Goal: Communication & Community: Answer question/provide support

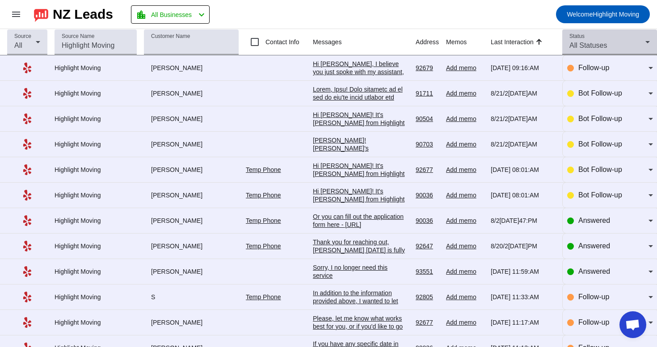
click at [597, 39] on div "Status All Statuses" at bounding box center [610, 42] width 80 height 25
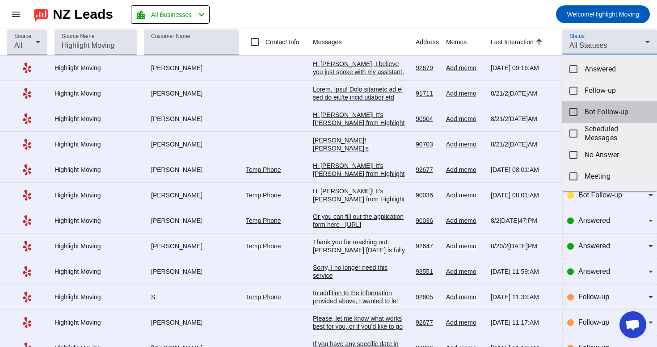
click at [582, 106] on mat-option "Bot Follow-up" at bounding box center [609, 111] width 95 height 21
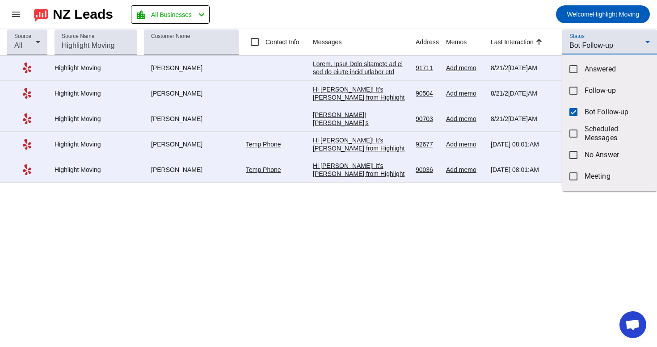
click at [509, 13] on div at bounding box center [328, 173] width 657 height 347
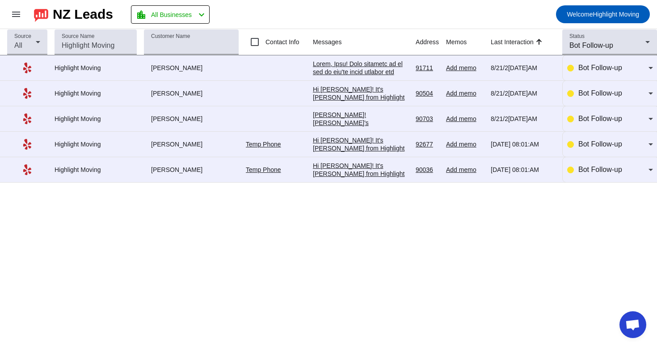
click at [363, 174] on div "Hi [PERSON_NAME]! It's [PERSON_NAME] from Highlight Moving. Just following up t…" at bounding box center [361, 250] width 96 height 177
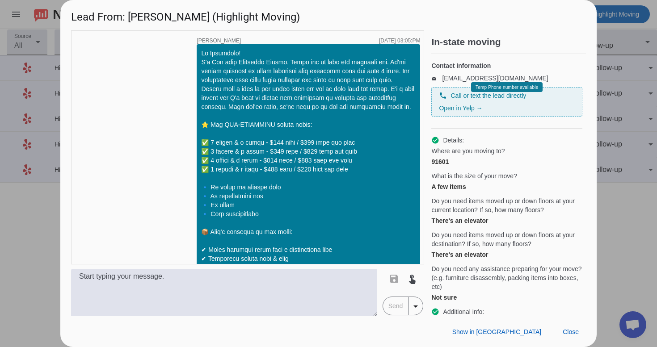
scroll to position [618, 0]
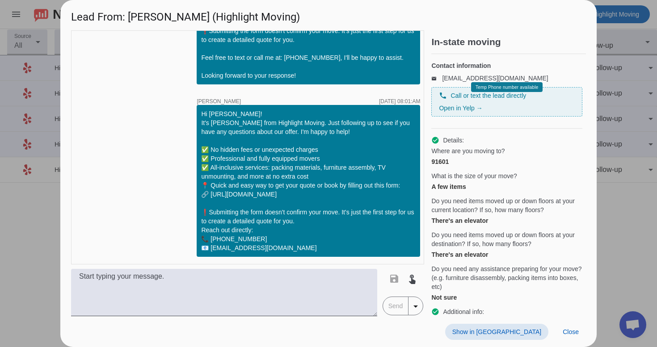
click at [524, 333] on span "Show in [GEOGRAPHIC_DATA]" at bounding box center [496, 332] width 89 height 7
click at [564, 336] on span at bounding box center [571, 332] width 30 height 16
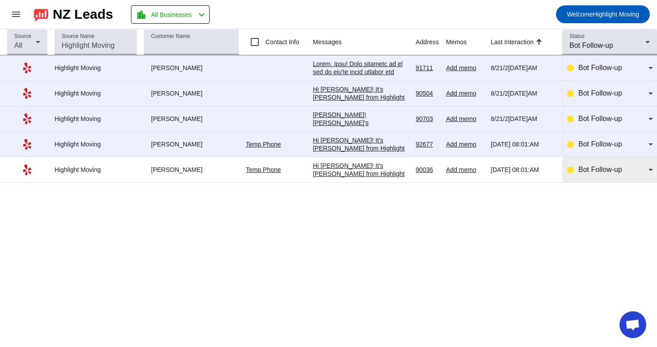
click at [576, 172] on div "Bot Follow-up" at bounding box center [610, 170] width 86 height 11
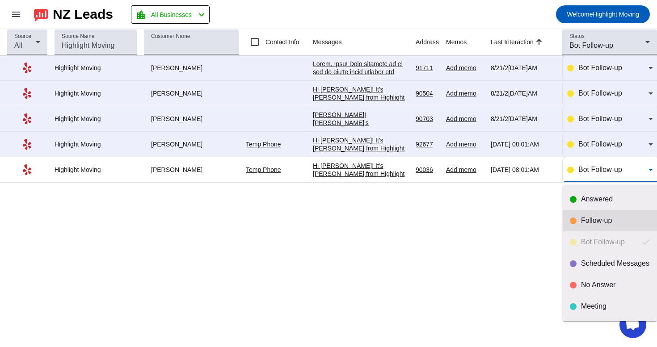
click at [577, 218] on div "Follow-up" at bounding box center [610, 220] width 80 height 9
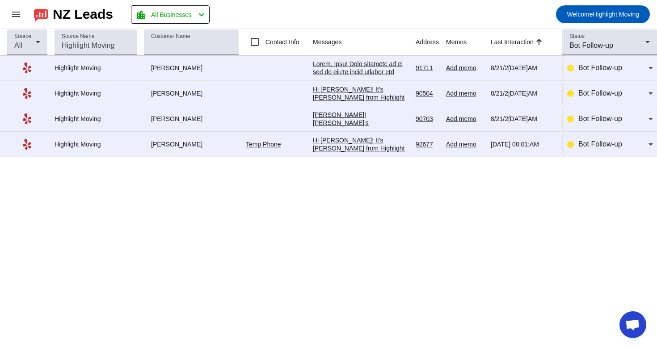
click at [356, 143] on div "Hi [PERSON_NAME]! It's [PERSON_NAME] from Highlight Moving. Just following up t…" at bounding box center [361, 224] width 96 height 177
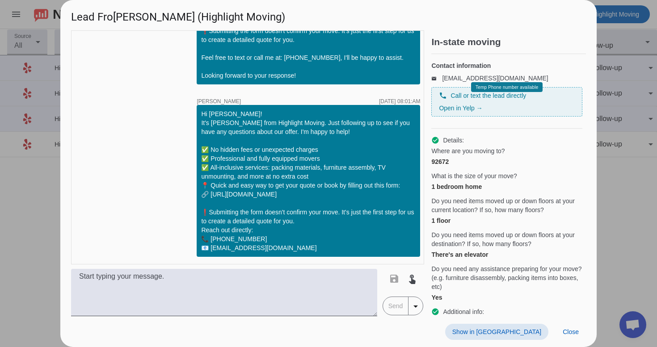
click at [534, 328] on span at bounding box center [496, 332] width 103 height 16
click at [570, 333] on span "Close" at bounding box center [571, 332] width 16 height 7
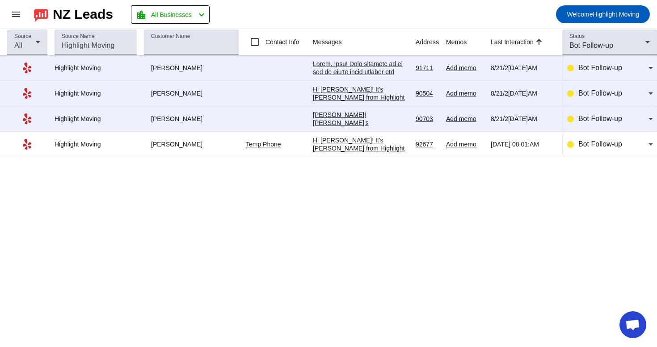
click at [375, 122] on div "[PERSON_NAME]![PERSON_NAME]'s [PERSON_NAME] from Highlight Moving. Just followi…" at bounding box center [361, 203] width 96 height 185
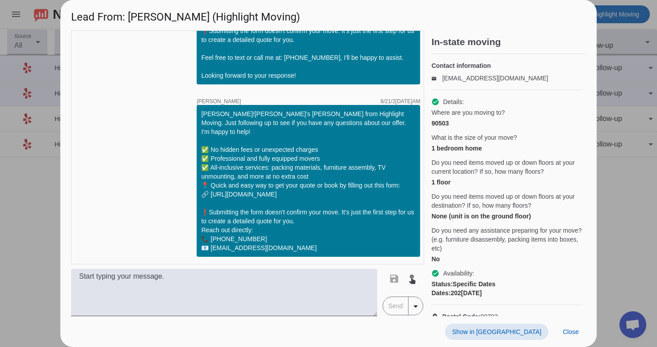
click at [530, 335] on span "Show in [GEOGRAPHIC_DATA]" at bounding box center [496, 332] width 89 height 7
click at [579, 329] on span at bounding box center [571, 332] width 30 height 16
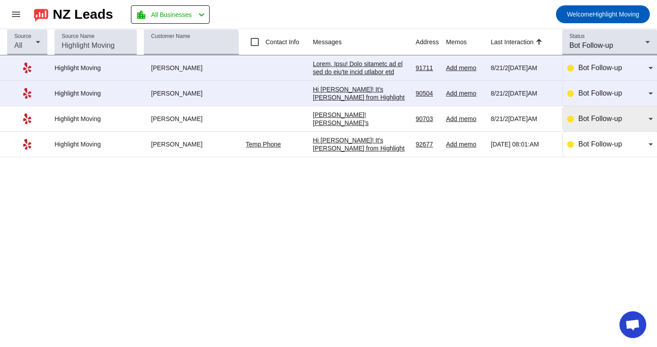
click at [606, 123] on span "Bot Follow-up" at bounding box center [601, 119] width 44 height 8
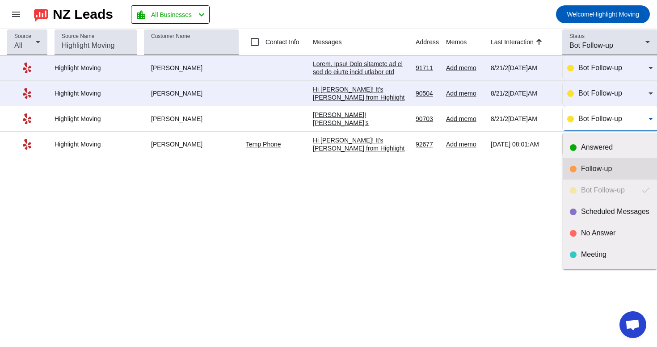
click at [596, 175] on mat-option "Follow-up" at bounding box center [610, 168] width 94 height 21
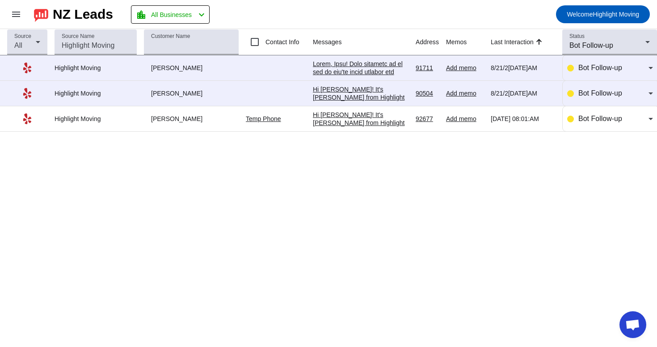
click at [377, 92] on div "Hi [PERSON_NAME]! It's [PERSON_NAME] from Highlight Moving. Just following up t…" at bounding box center [361, 173] width 96 height 177
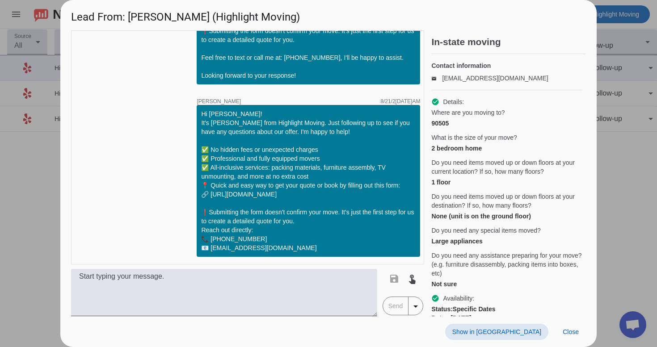
click at [525, 334] on span "Show in [GEOGRAPHIC_DATA]" at bounding box center [496, 332] width 89 height 7
click at [570, 334] on span "Close" at bounding box center [571, 332] width 16 height 7
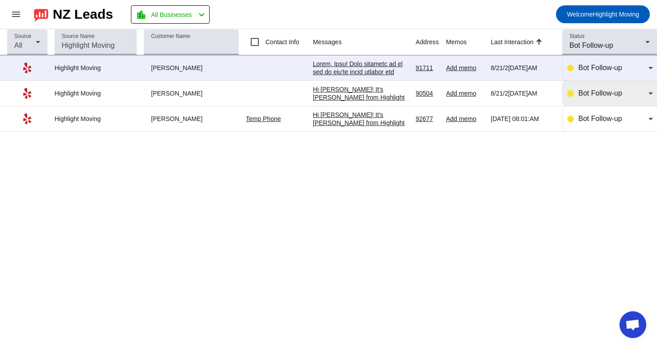
click at [585, 93] on span "Bot Follow-up" at bounding box center [601, 93] width 44 height 8
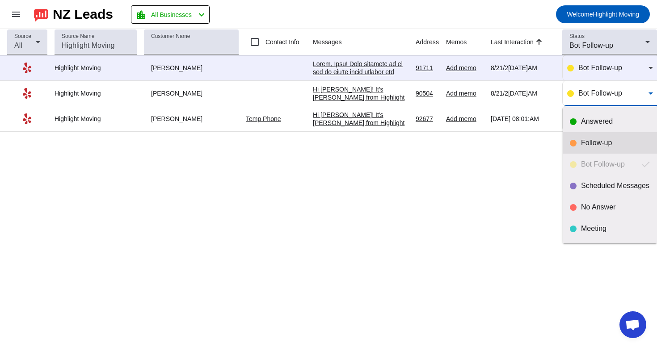
click at [573, 140] on div at bounding box center [573, 143] width 7 height 7
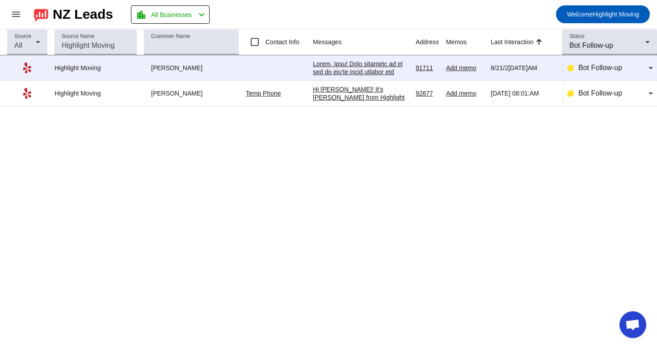
click at [347, 68] on div at bounding box center [361, 201] width 96 height 282
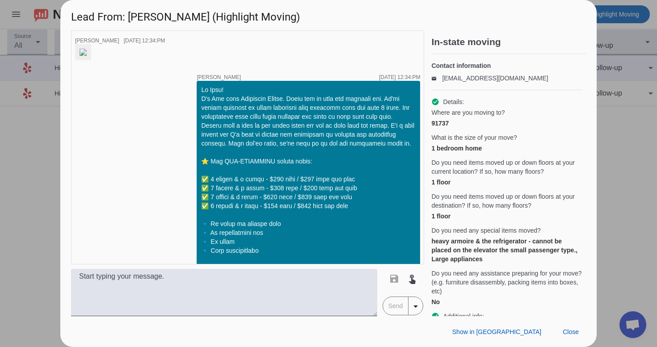
scroll to position [936, 0]
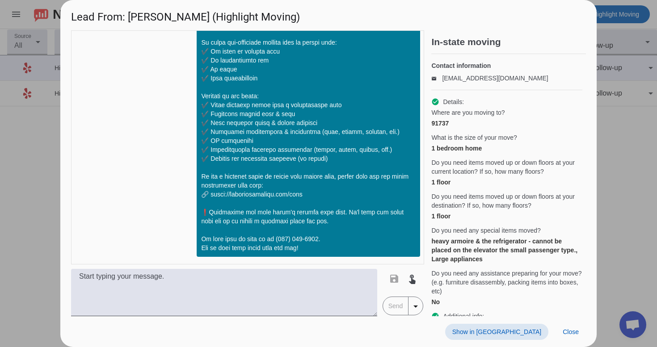
click at [541, 335] on span "Show in [GEOGRAPHIC_DATA]" at bounding box center [496, 332] width 89 height 7
click at [572, 335] on span "Close" at bounding box center [571, 332] width 16 height 7
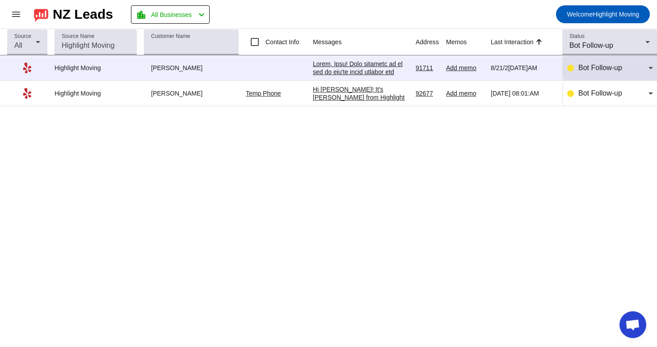
click at [625, 68] on div "Bot Follow-up" at bounding box center [614, 68] width 70 height 11
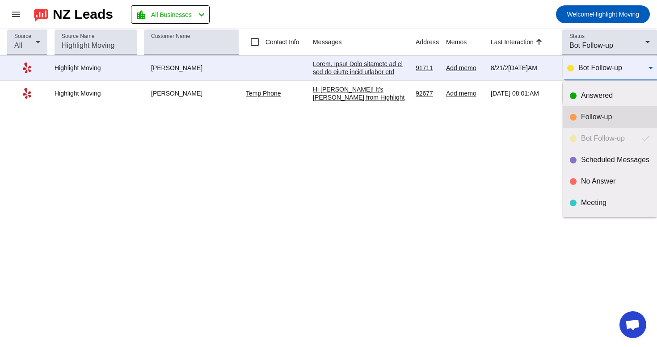
click at [602, 115] on div "Follow-up" at bounding box center [615, 117] width 69 height 9
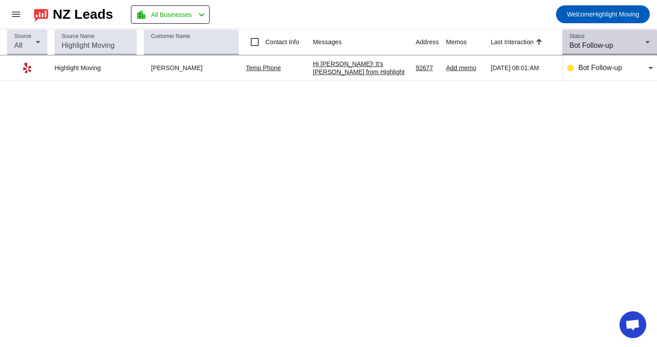
click at [609, 49] on span "Bot Follow-up" at bounding box center [592, 46] width 44 height 8
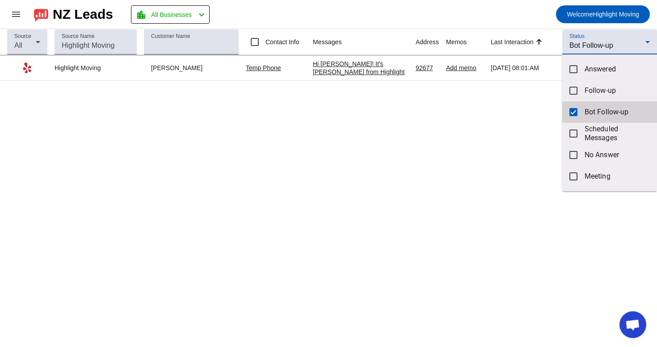
click at [600, 114] on span "Bot Follow-up" at bounding box center [617, 112] width 65 height 9
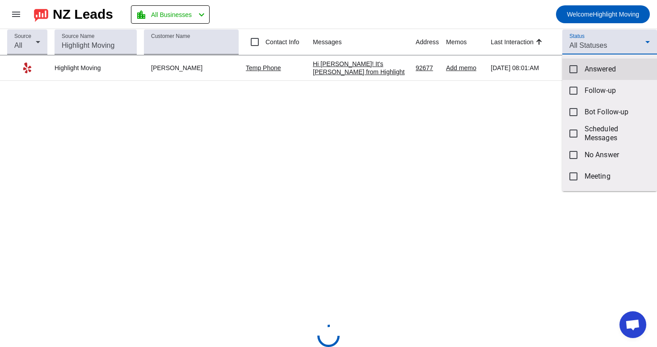
click at [600, 61] on mat-option "Answered" at bounding box center [609, 69] width 95 height 21
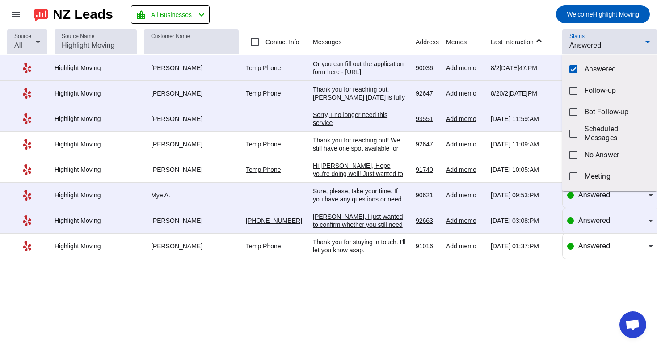
click at [287, 271] on div at bounding box center [328, 173] width 657 height 347
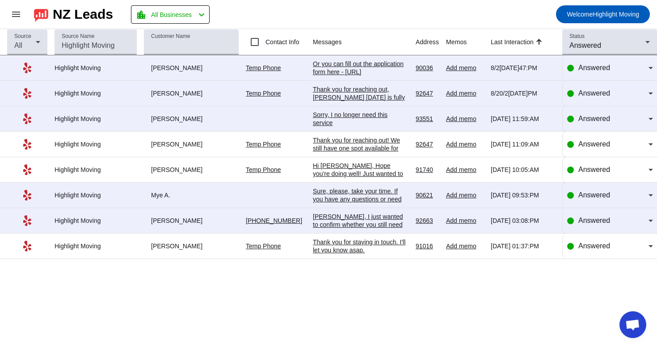
click at [393, 67] on div "Or you can fill out the application form here - [URL][DOMAIN_NAME] Once we rece…" at bounding box center [361, 88] width 96 height 56
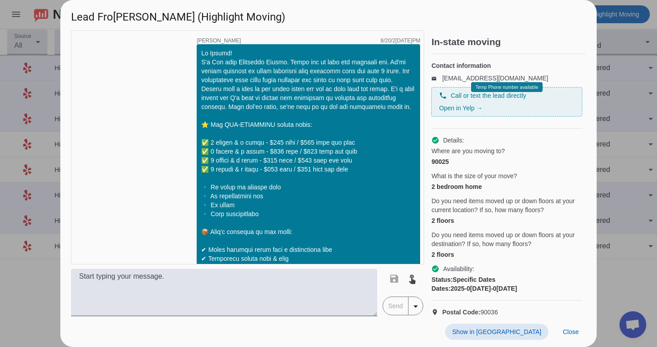
scroll to position [573, 0]
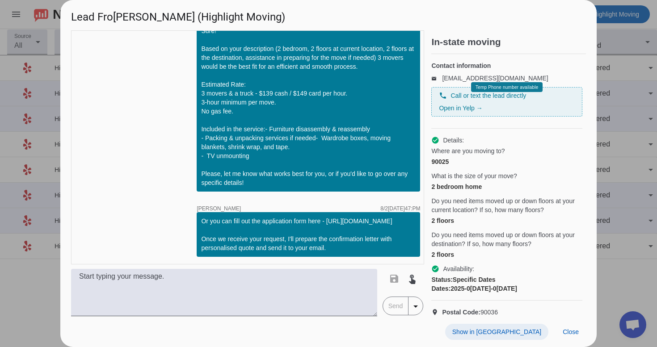
click at [524, 332] on span "Show in [GEOGRAPHIC_DATA]" at bounding box center [496, 332] width 89 height 7
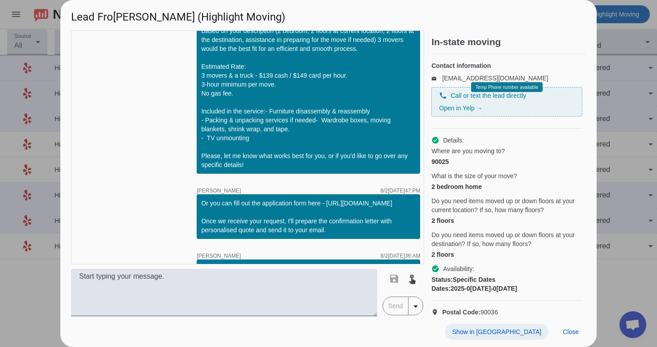
scroll to position [701, 0]
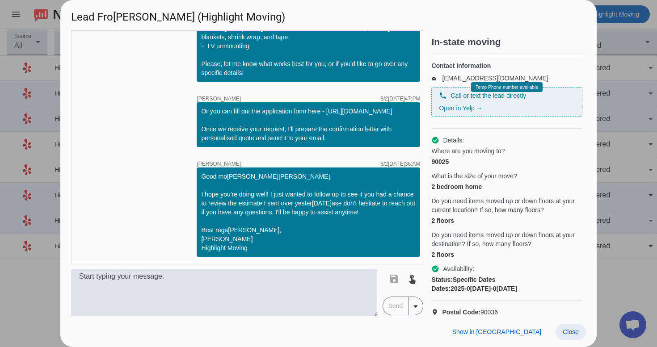
click at [564, 327] on span at bounding box center [571, 332] width 30 height 16
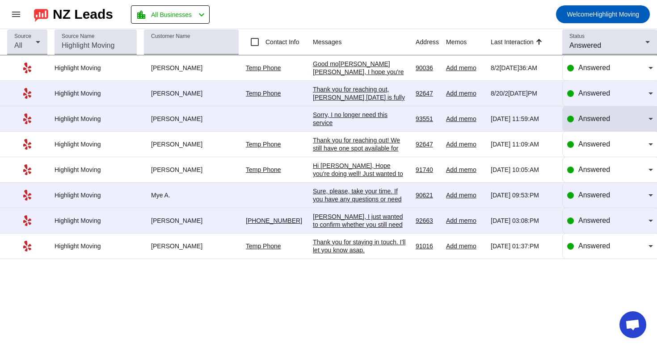
click at [572, 120] on div at bounding box center [570, 119] width 7 height 7
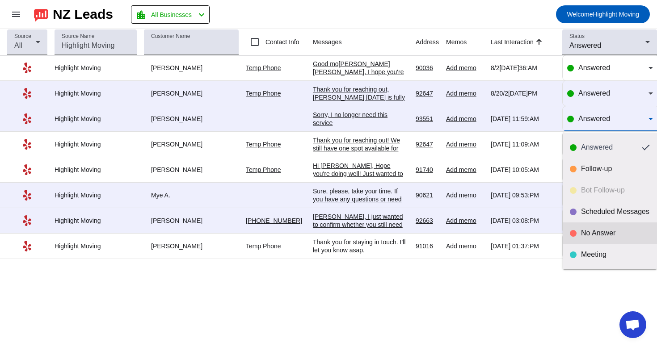
click at [578, 230] on div "No Answer" at bounding box center [610, 233] width 80 height 9
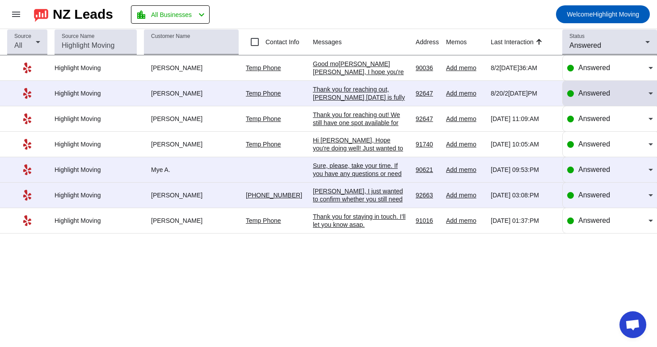
click at [595, 95] on span "Answered" at bounding box center [595, 93] width 32 height 8
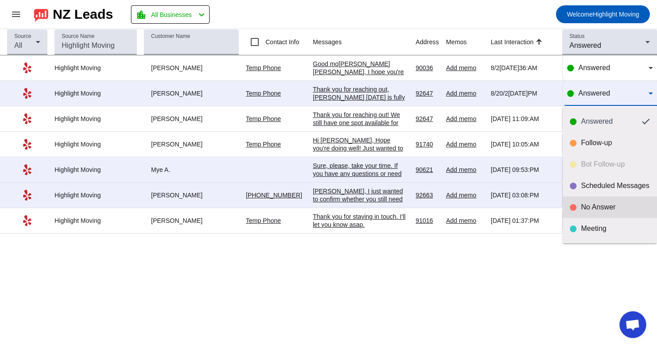
click at [587, 202] on mat-option "No Answer" at bounding box center [610, 207] width 94 height 21
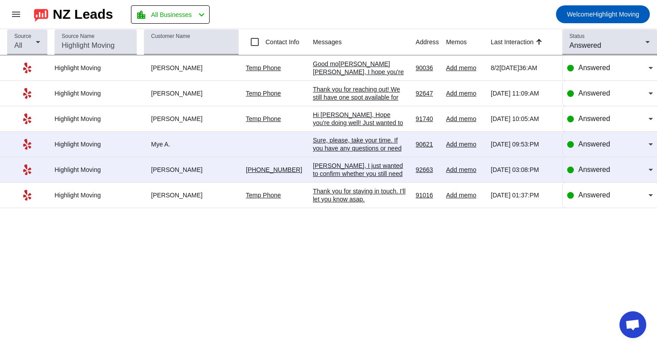
click at [388, 95] on div "Thank you for reaching out! We still have one spot available for [DATE]. Would …" at bounding box center [361, 101] width 96 height 32
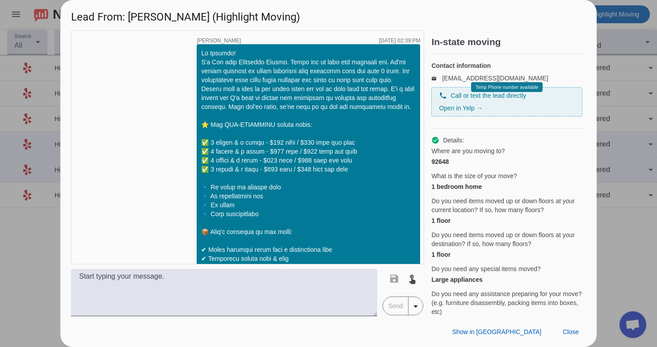
scroll to position [834, 0]
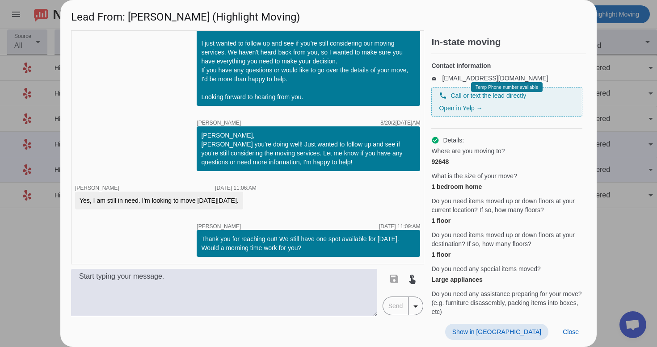
click at [525, 334] on span "Show in [GEOGRAPHIC_DATA]" at bounding box center [496, 332] width 89 height 7
click at [570, 327] on span at bounding box center [571, 332] width 30 height 16
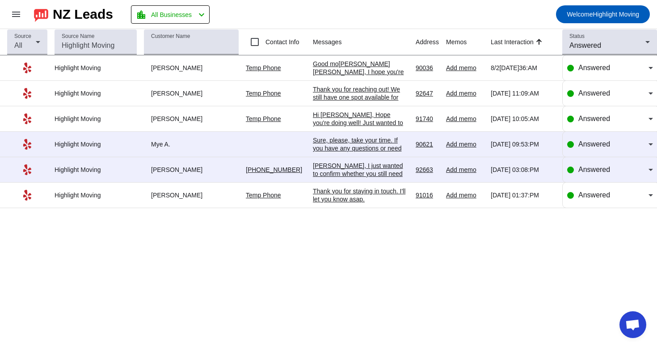
click at [364, 72] on div "Good mo[PERSON_NAME][PERSON_NAME], I hope you're doing well! I just wanted to f…" at bounding box center [361, 108] width 96 height 97
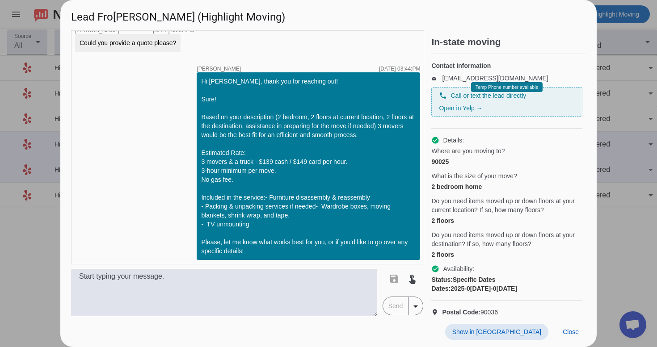
scroll to position [478, 0]
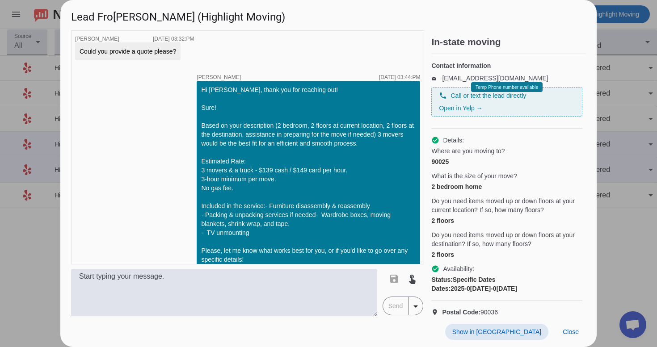
click at [520, 335] on span "Show in [GEOGRAPHIC_DATA]" at bounding box center [496, 332] width 89 height 7
click at [578, 333] on span "Close" at bounding box center [571, 332] width 16 height 7
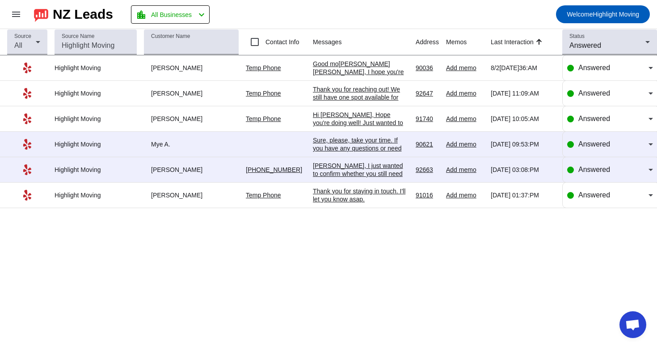
click at [361, 118] on div "Hi [PERSON_NAME], Hope you're doing well! Just wanted to follow up and see if y…" at bounding box center [361, 139] width 96 height 56
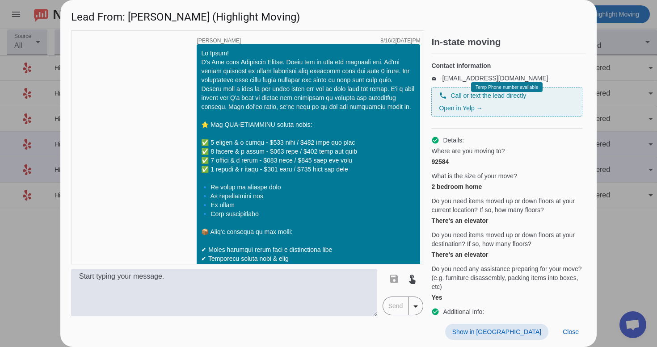
scroll to position [605, 0]
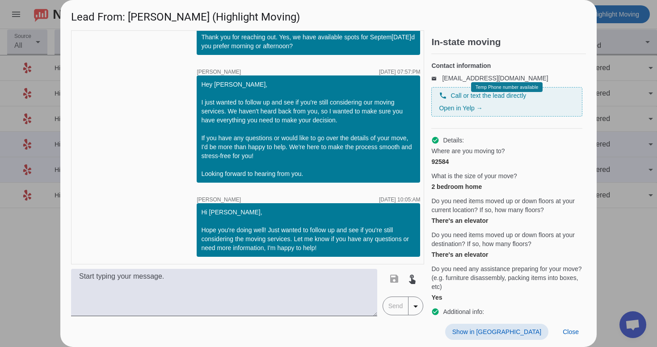
click at [513, 329] on span "Show in [GEOGRAPHIC_DATA]" at bounding box center [496, 332] width 89 height 7
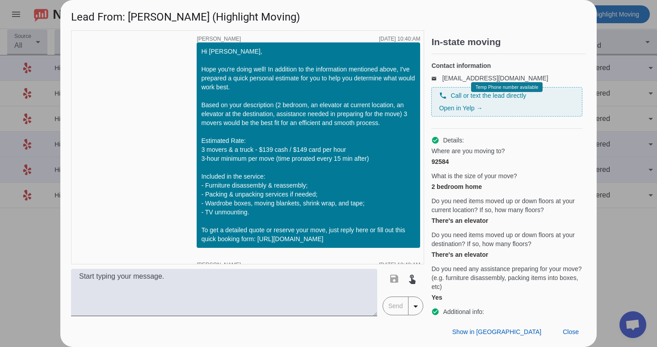
scroll to position [879, 0]
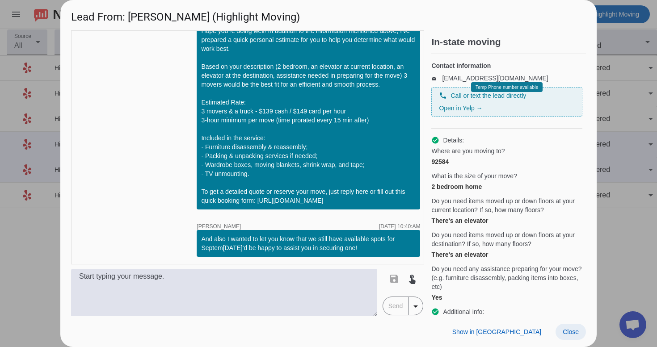
click at [565, 334] on span "Close" at bounding box center [571, 332] width 16 height 7
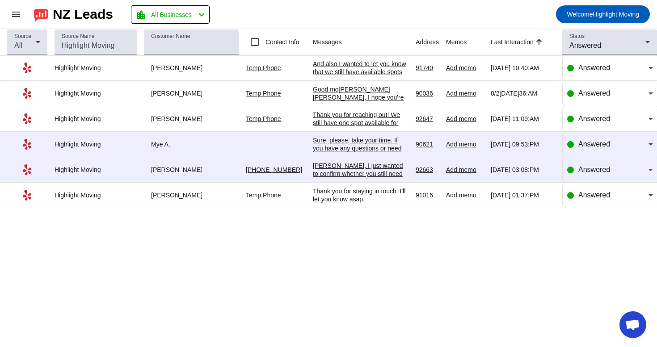
click at [383, 126] on div "Thank you for reaching out! We still have one spot available for [DATE]. Would …" at bounding box center [361, 127] width 96 height 32
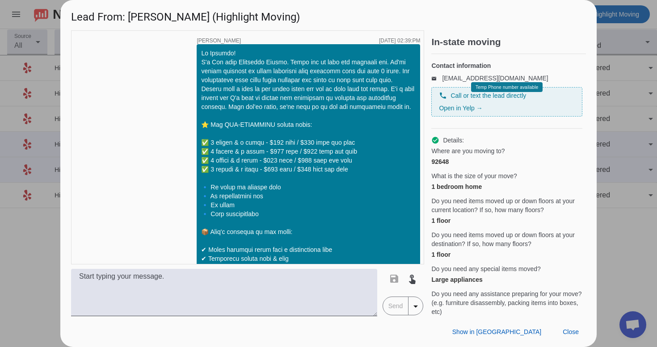
scroll to position [834, 0]
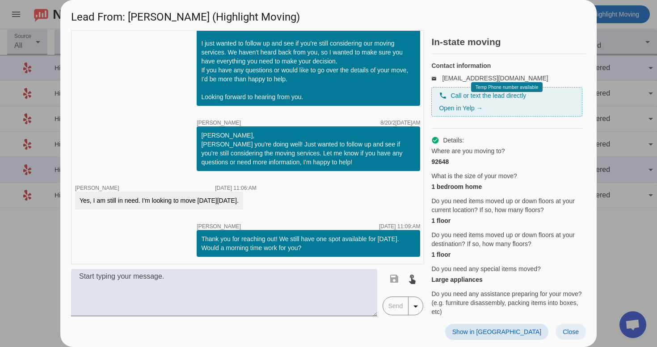
click at [571, 334] on span "Close" at bounding box center [571, 332] width 16 height 7
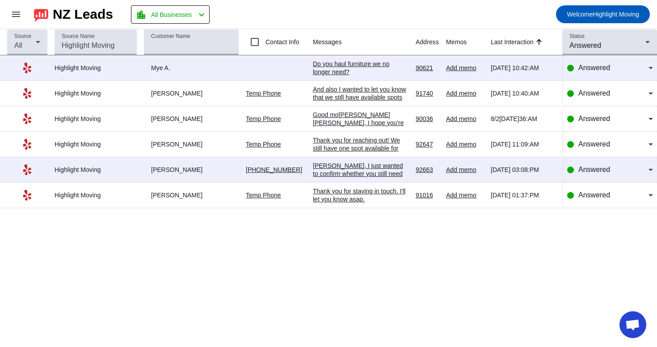
click at [388, 75] on div "Do you haul furniture we no longer need?" at bounding box center [361, 68] width 96 height 16
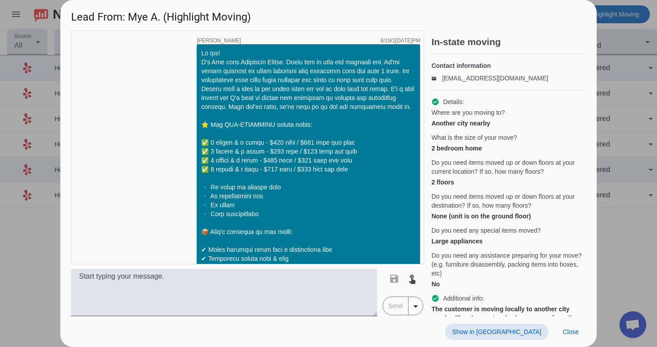
scroll to position [394, 0]
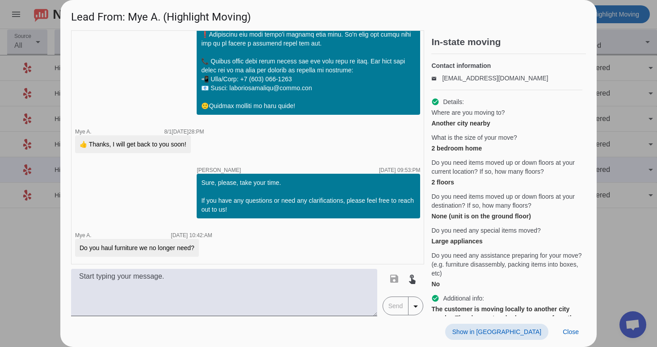
click at [523, 335] on span "Show in [GEOGRAPHIC_DATA]" at bounding box center [496, 332] width 89 height 7
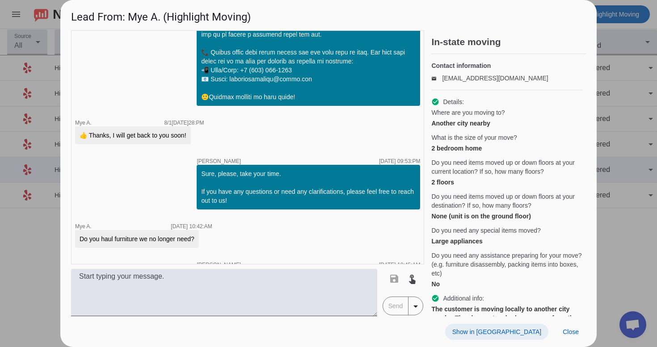
scroll to position [469, 0]
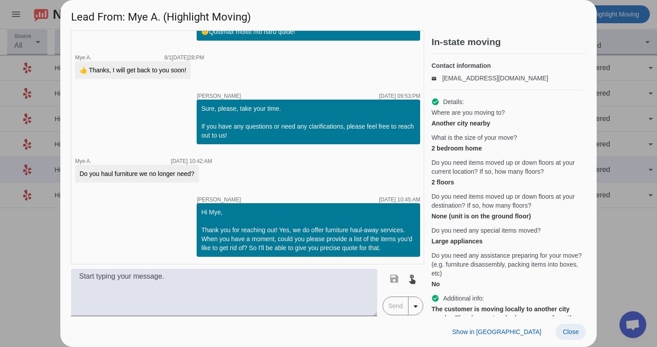
click at [578, 334] on span "Close" at bounding box center [571, 332] width 16 height 7
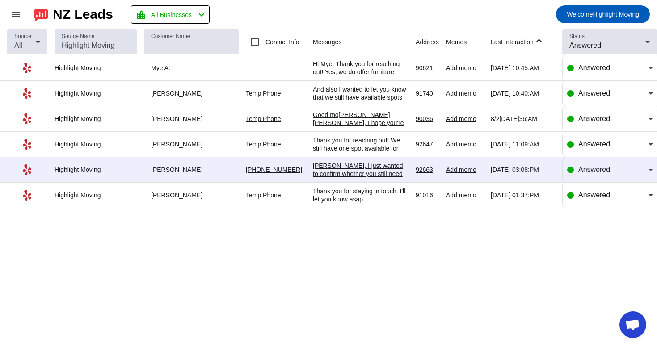
click at [325, 153] on div "Thank you for reaching out! We still have one spot available for [DATE]. Would …" at bounding box center [361, 152] width 96 height 32
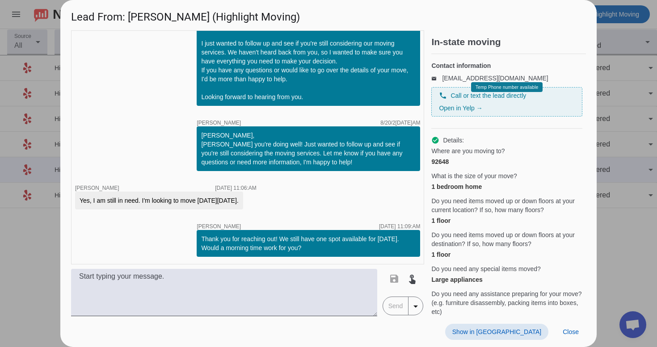
scroll to position [834, 0]
click at [571, 332] on span "Close" at bounding box center [571, 332] width 16 height 7
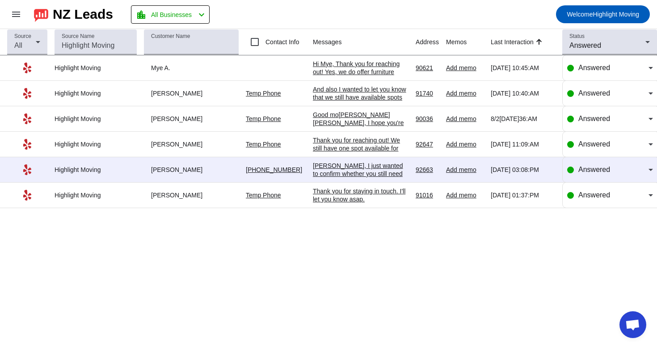
click at [366, 149] on div "Thank you for reaching out! We still have one spot available for [DATE]. Would …" at bounding box center [361, 152] width 96 height 32
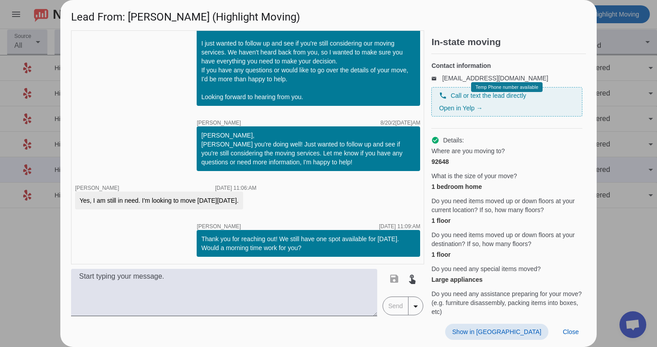
scroll to position [909, 0]
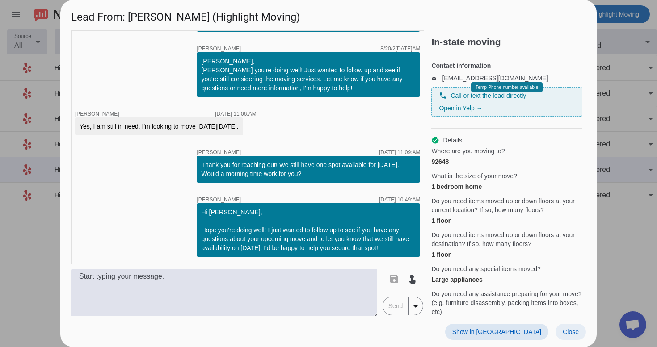
click at [564, 332] on span "Close" at bounding box center [571, 332] width 16 height 7
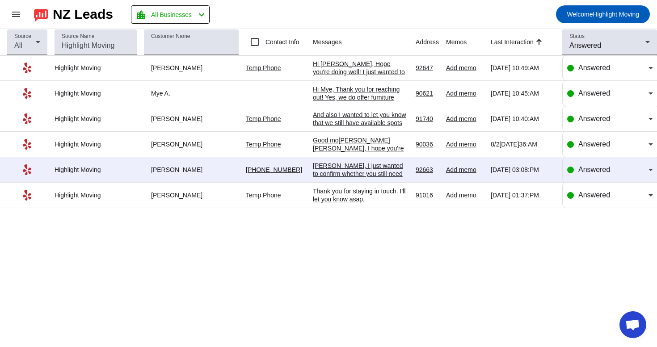
click at [363, 193] on div "Thank you for staying in touch. I'll let you know asap." at bounding box center [361, 195] width 96 height 16
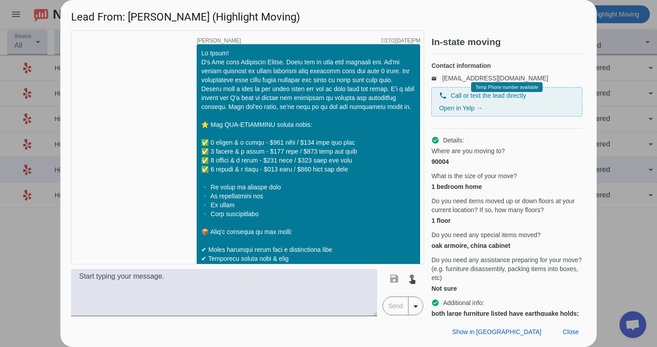
scroll to position [1392, 0]
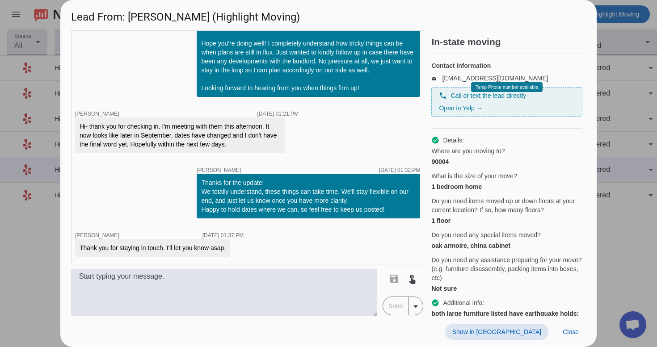
click at [520, 331] on span "Show in [GEOGRAPHIC_DATA]" at bounding box center [496, 332] width 89 height 7
click at [521, 331] on span "Show in [GEOGRAPHIC_DATA]" at bounding box center [496, 332] width 89 height 7
click at [566, 327] on span at bounding box center [571, 332] width 30 height 16
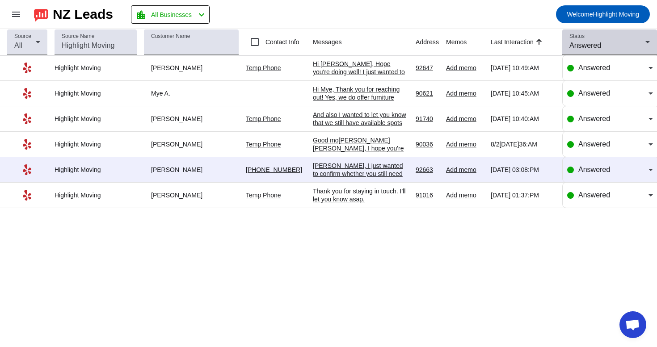
click at [606, 45] on div "Answered" at bounding box center [608, 45] width 76 height 11
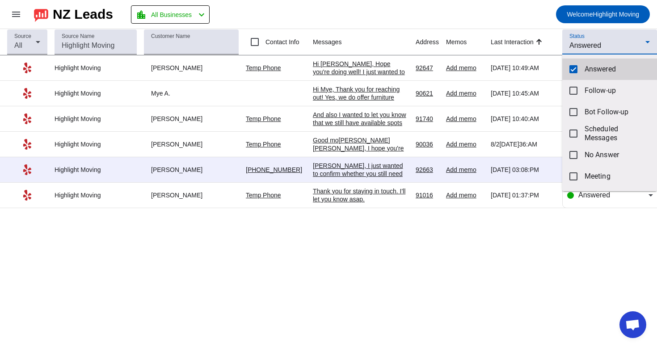
click at [592, 67] on span "Answered" at bounding box center [617, 69] width 65 height 9
click at [607, 43] on div at bounding box center [328, 173] width 657 height 347
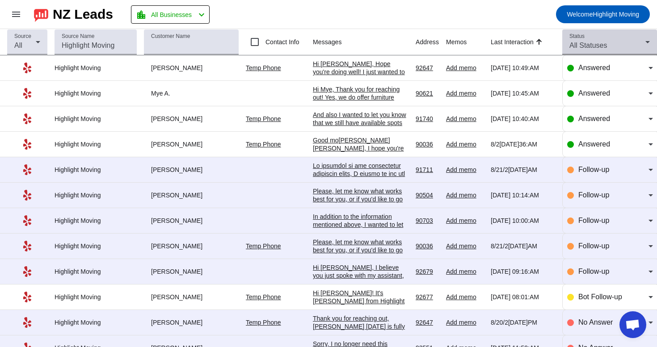
click at [607, 43] on span "All Statuses" at bounding box center [589, 46] width 38 height 8
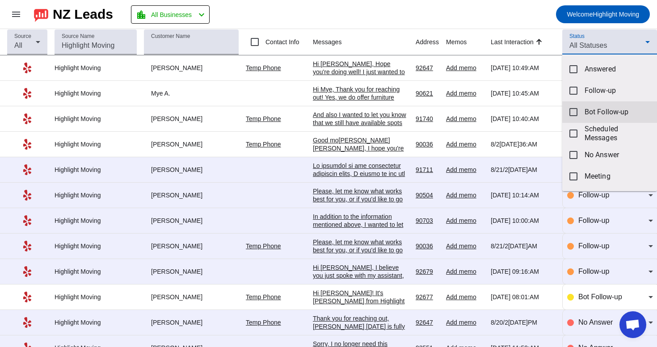
click at [595, 108] on span "Bot Follow-up" at bounding box center [617, 112] width 65 height 9
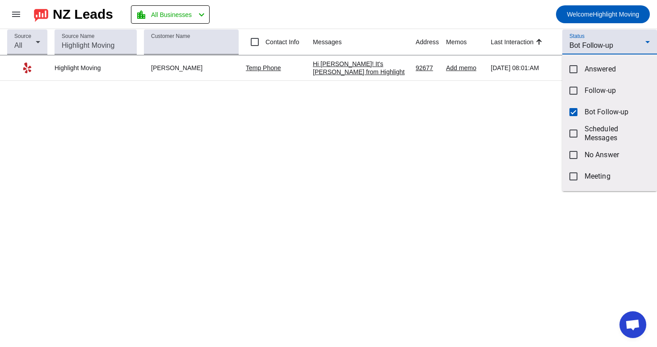
click at [542, 17] on div at bounding box center [328, 173] width 657 height 347
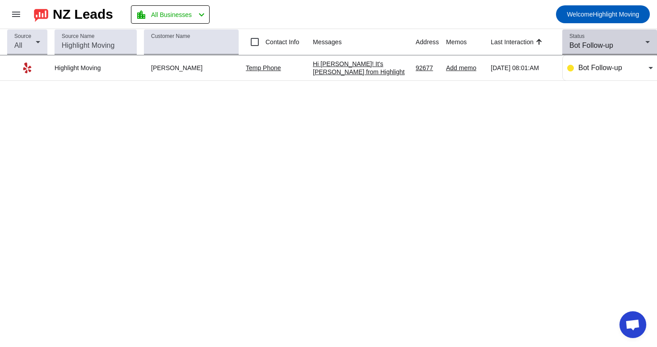
click at [610, 43] on span "Bot Follow-up" at bounding box center [592, 46] width 44 height 8
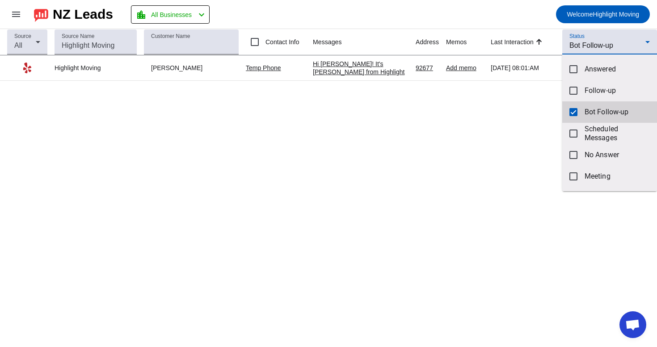
click at [581, 115] on mat-option "Bot Follow-up" at bounding box center [609, 111] width 95 height 21
click at [609, 46] on div at bounding box center [328, 173] width 657 height 347
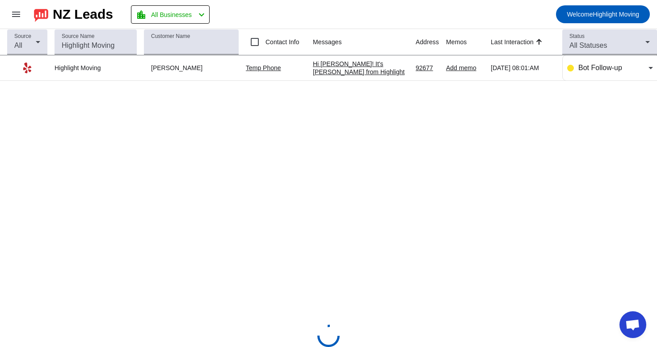
click at [609, 46] on div "All Statuses" at bounding box center [608, 45] width 76 height 11
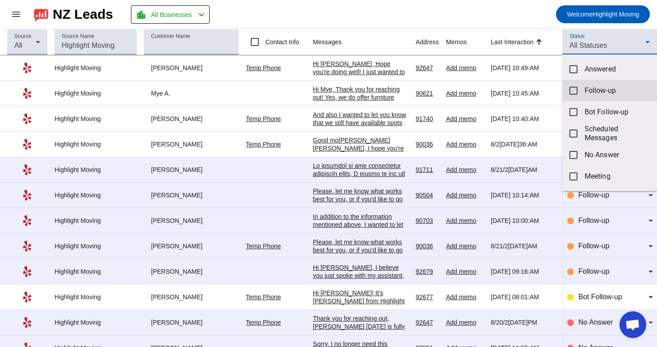
click at [596, 88] on span "Follow-up" at bounding box center [617, 90] width 65 height 9
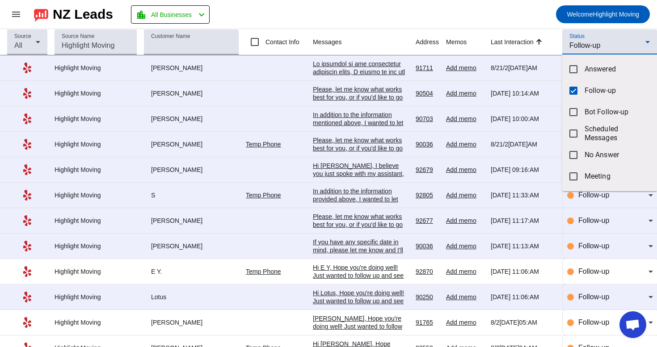
click at [514, 4] on div at bounding box center [328, 173] width 657 height 347
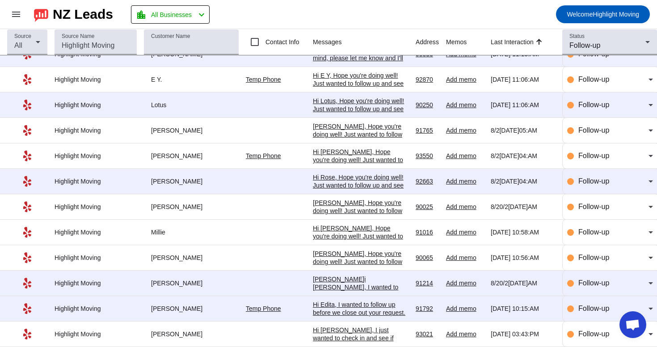
scroll to position [201, 0]
click at [577, 332] on div "Follow-up" at bounding box center [610, 334] width 86 height 11
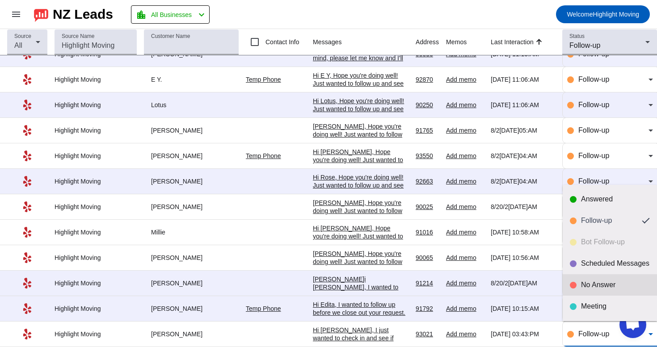
click at [596, 286] on div "No Answer" at bounding box center [615, 285] width 69 height 9
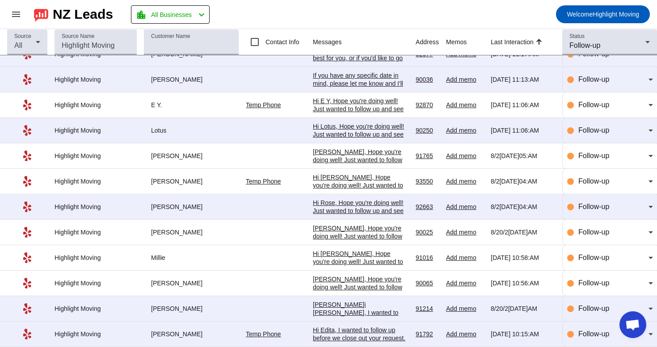
scroll to position [175, 0]
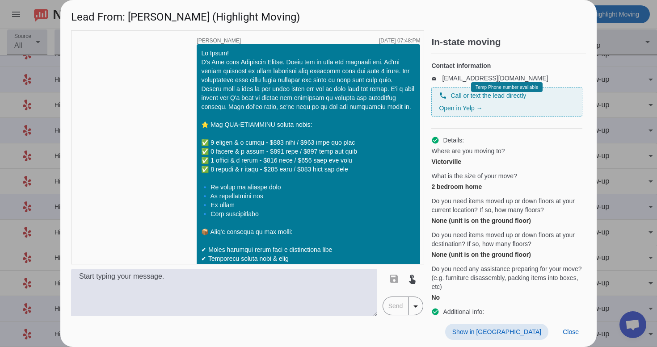
scroll to position [892, 0]
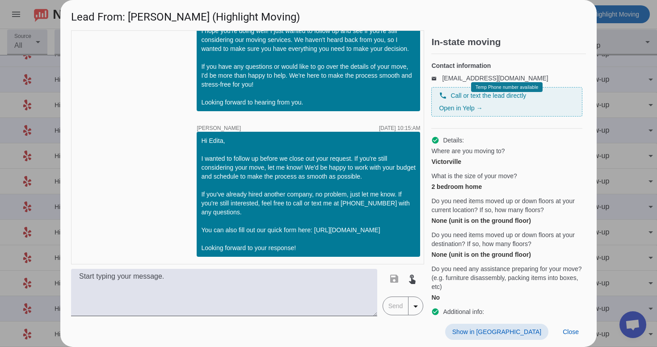
click at [526, 327] on span at bounding box center [496, 332] width 103 height 16
click at [560, 331] on span at bounding box center [571, 332] width 30 height 16
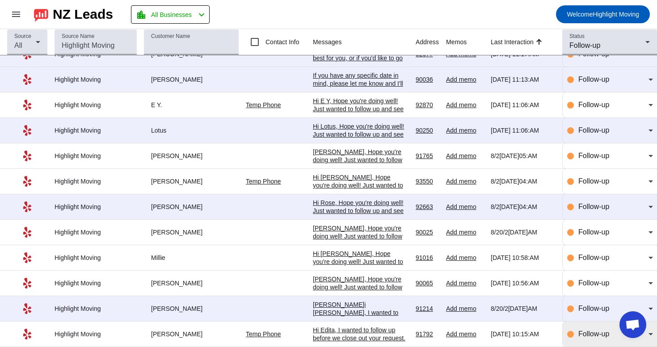
scroll to position [0, 0]
click at [596, 331] on span "Follow-up" at bounding box center [594, 334] width 31 height 8
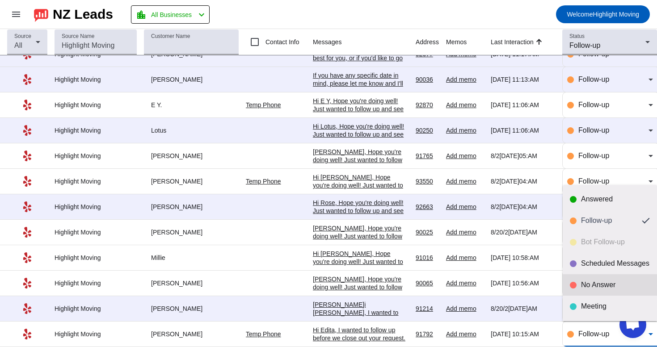
click at [599, 285] on div "No Answer" at bounding box center [615, 285] width 69 height 9
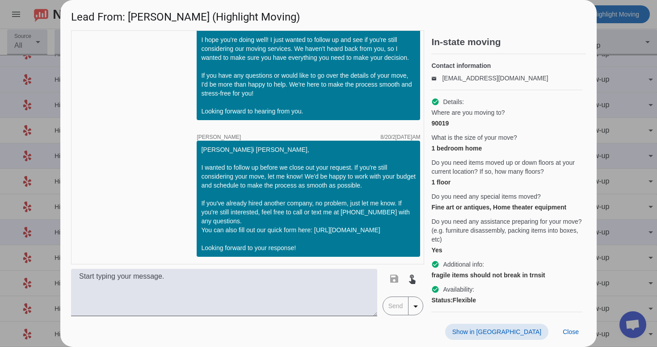
click at [514, 332] on span "Show in [GEOGRAPHIC_DATA]" at bounding box center [496, 332] width 89 height 7
click at [572, 331] on span "Close" at bounding box center [571, 332] width 16 height 7
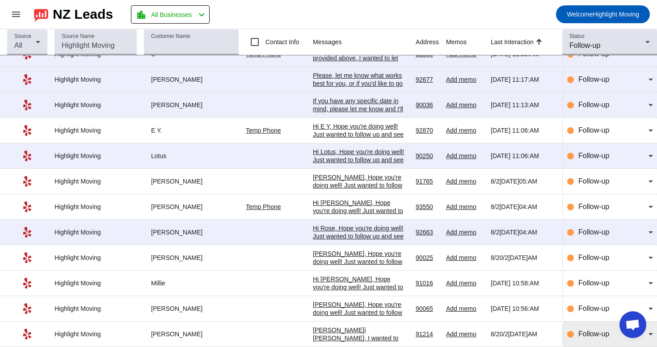
scroll to position [0, 0]
click at [591, 327] on div "Follow-up" at bounding box center [610, 334] width 86 height 25
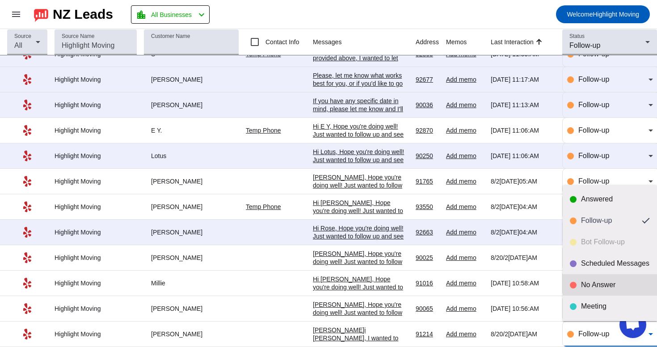
click at [595, 283] on div "No Answer" at bounding box center [615, 285] width 69 height 9
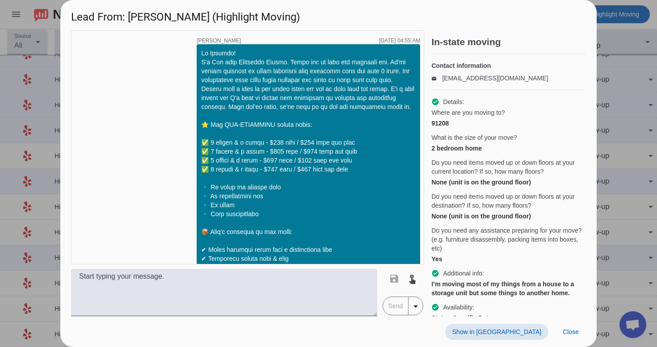
scroll to position [1721, 0]
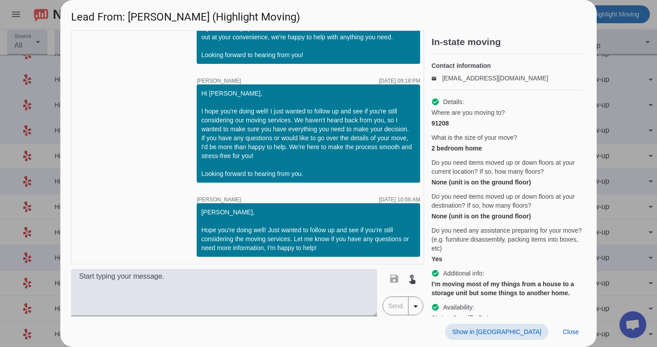
click at [525, 327] on span at bounding box center [496, 332] width 103 height 16
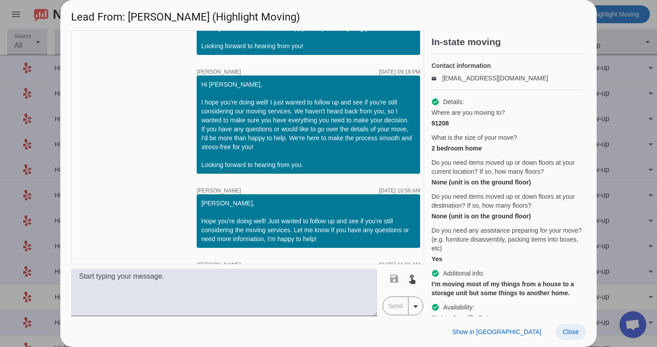
scroll to position [1867, 0]
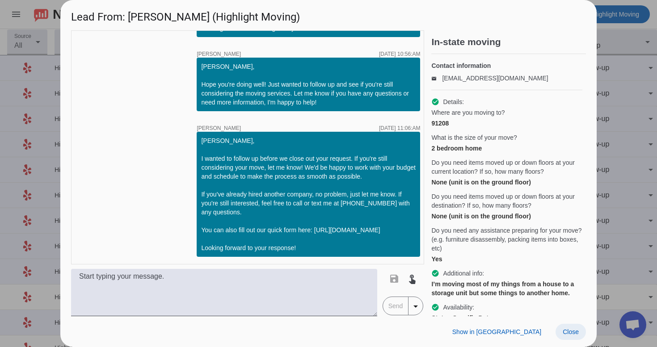
click at [574, 329] on span "Close" at bounding box center [571, 332] width 16 height 7
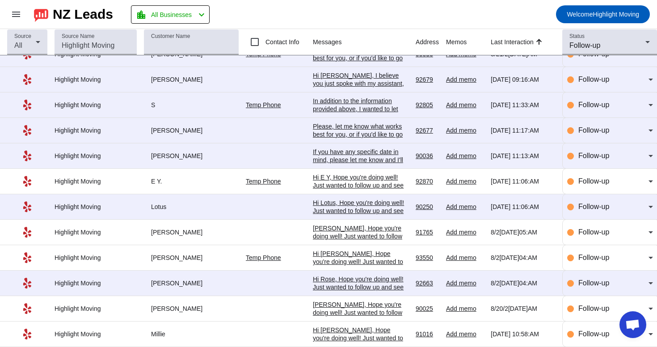
scroll to position [123, 0]
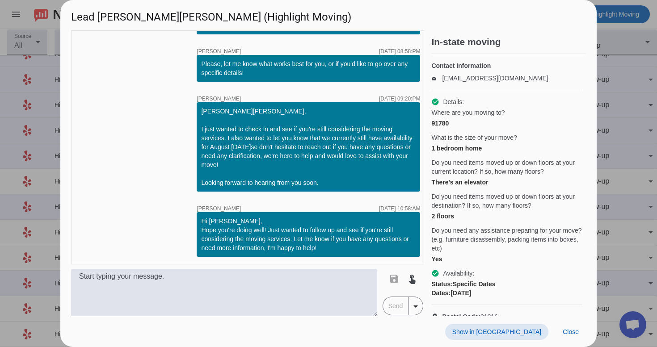
click at [541, 329] on span "Show in [GEOGRAPHIC_DATA]" at bounding box center [496, 332] width 89 height 7
click at [567, 332] on span "Close" at bounding box center [571, 332] width 16 height 7
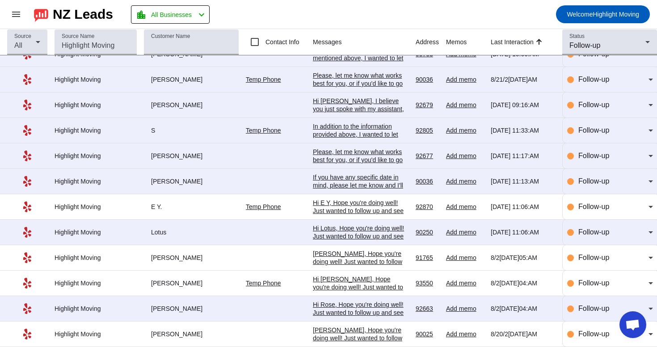
scroll to position [123, 0]
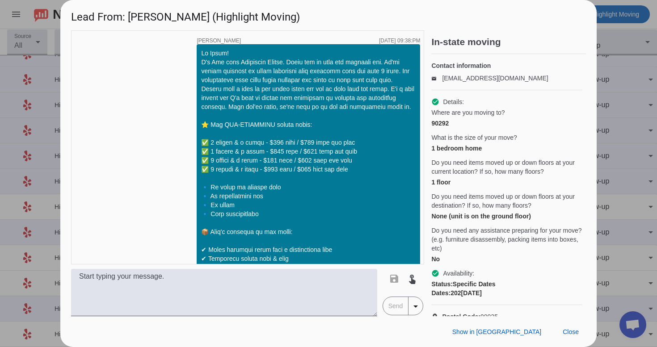
scroll to position [728, 0]
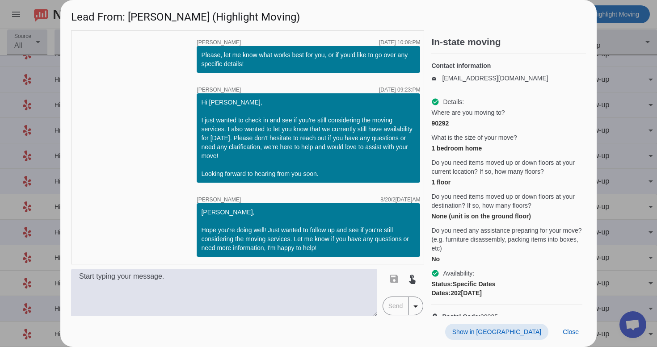
click at [526, 334] on span "Show in [GEOGRAPHIC_DATA]" at bounding box center [496, 332] width 89 height 7
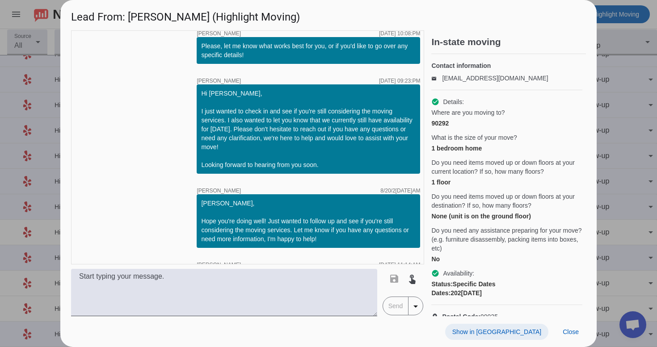
scroll to position [811, 0]
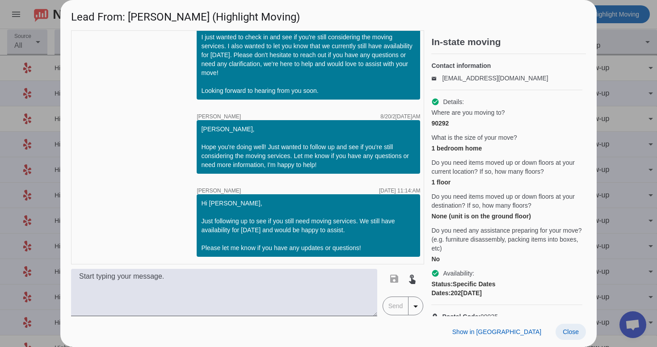
click at [572, 333] on span "Close" at bounding box center [571, 332] width 16 height 7
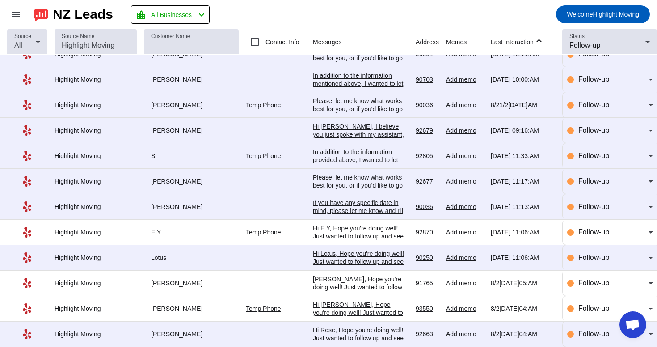
scroll to position [0, 0]
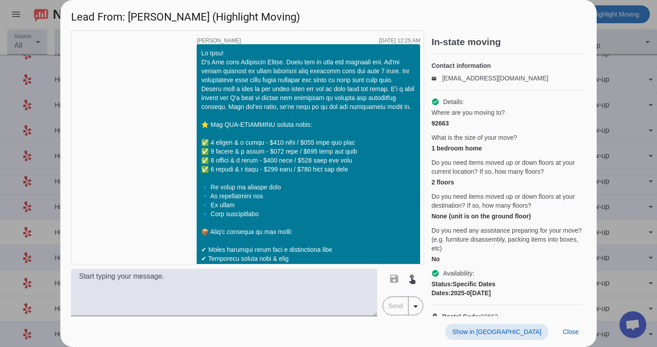
scroll to position [1076, 0]
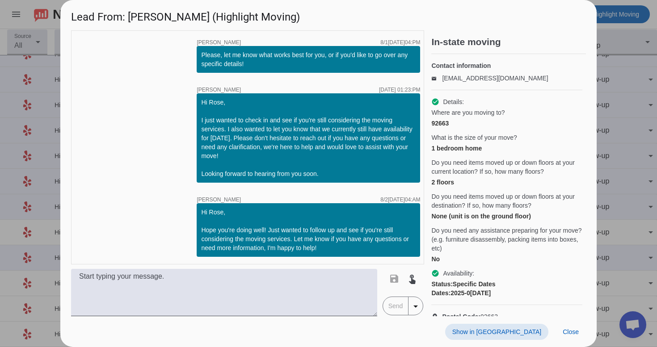
click at [530, 330] on span "Show in [GEOGRAPHIC_DATA]" at bounding box center [496, 332] width 89 height 7
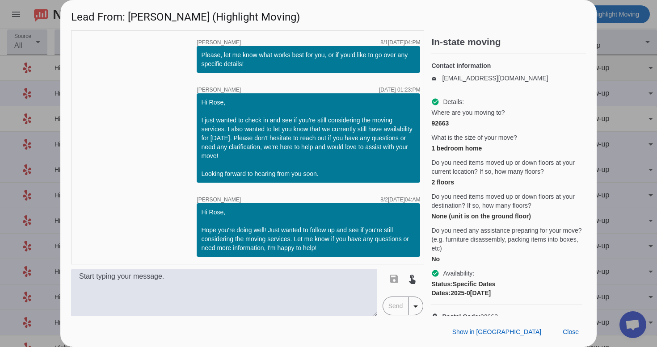
click at [629, 81] on div at bounding box center [328, 173] width 657 height 347
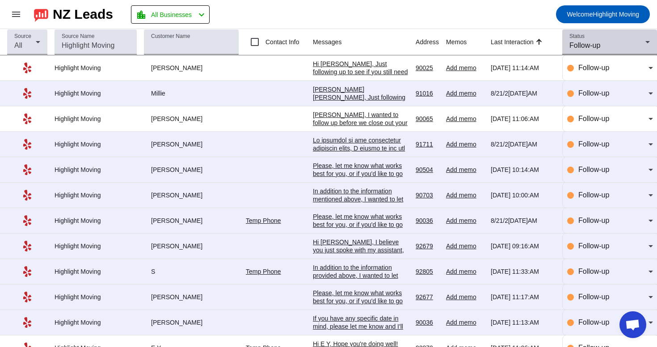
click at [595, 44] on span "Follow-up" at bounding box center [585, 46] width 31 height 8
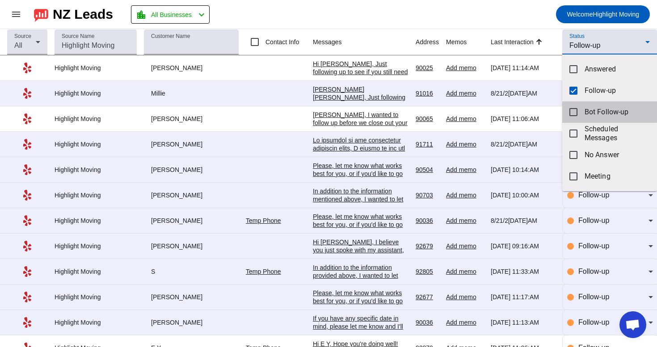
click at [586, 111] on span "Bot Follow-up" at bounding box center [617, 112] width 65 height 9
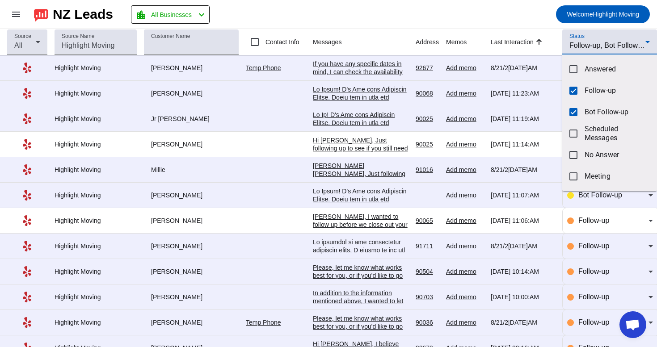
click at [575, 44] on div at bounding box center [328, 173] width 657 height 347
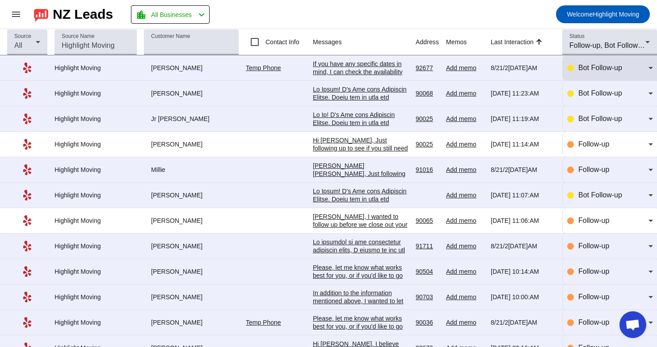
click at [577, 74] on div "Bot Follow-up" at bounding box center [610, 67] width 86 height 25
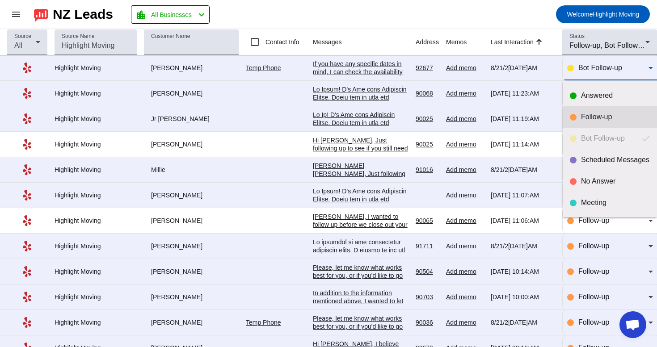
click at [575, 117] on div at bounding box center [573, 117] width 7 height 7
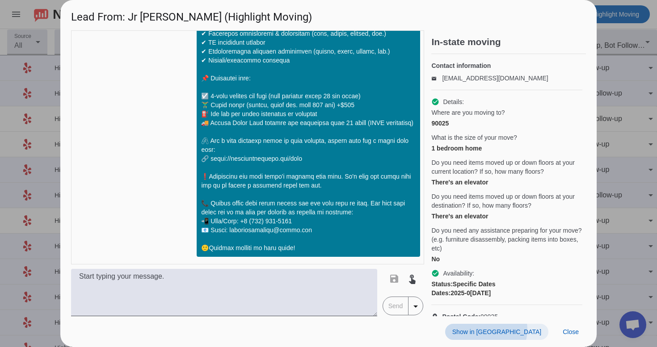
click at [537, 330] on span "Show in [GEOGRAPHIC_DATA]" at bounding box center [496, 332] width 89 height 7
click at [567, 334] on span "Close" at bounding box center [571, 332] width 16 height 7
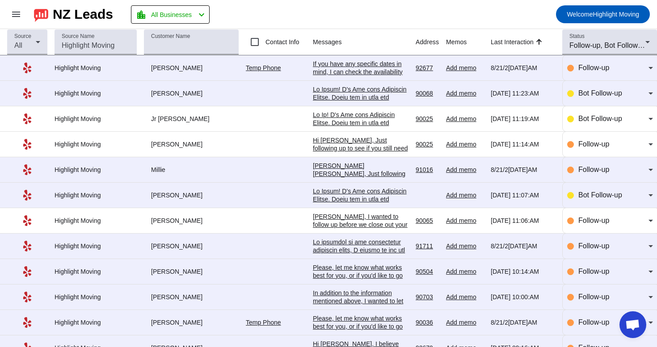
click at [333, 93] on div at bounding box center [361, 330] width 96 height 491
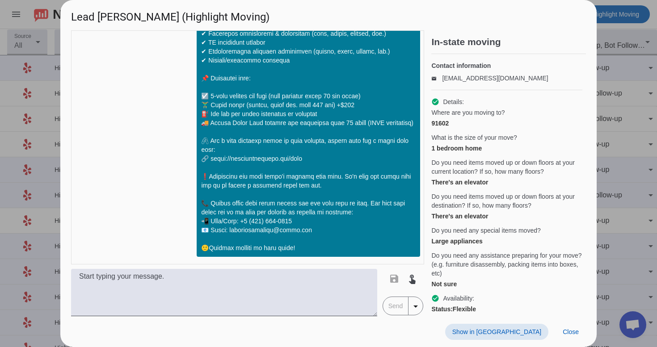
click at [527, 329] on span "Show in [GEOGRAPHIC_DATA]" at bounding box center [496, 332] width 89 height 7
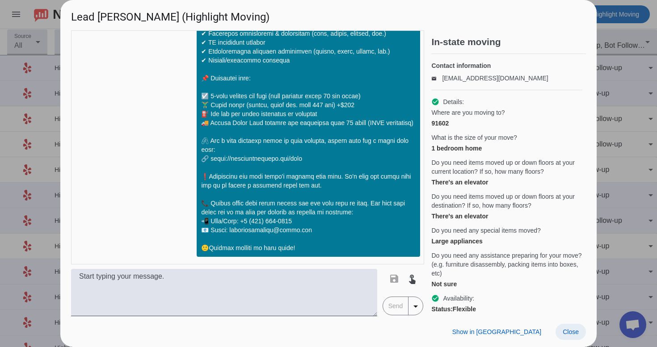
click at [560, 330] on span at bounding box center [571, 332] width 30 height 16
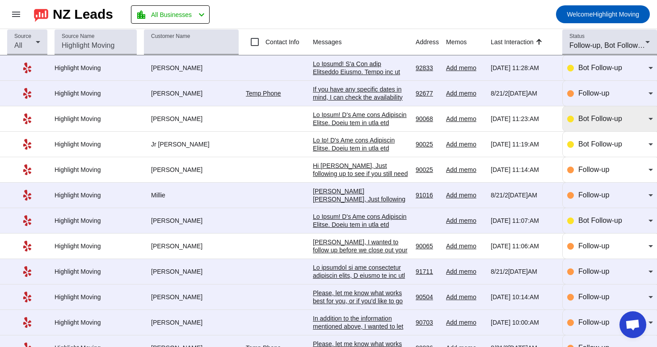
click at [598, 130] on div "Bot Follow-up" at bounding box center [610, 118] width 86 height 25
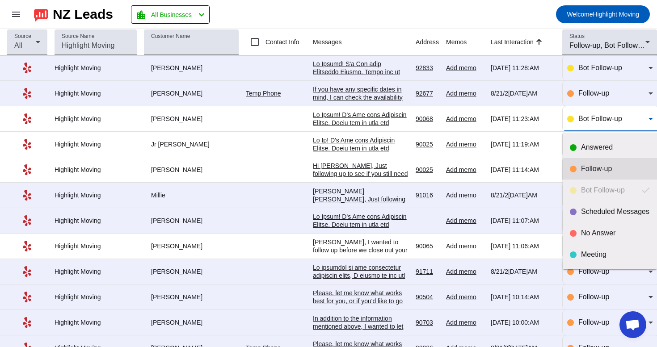
click at [596, 166] on div "Follow-up" at bounding box center [615, 169] width 69 height 9
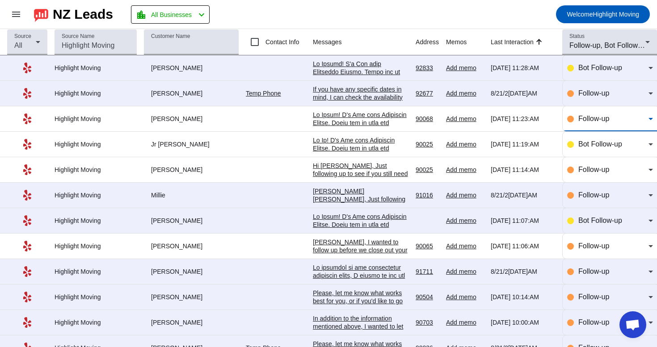
click at [362, 68] on div at bounding box center [361, 305] width 96 height 491
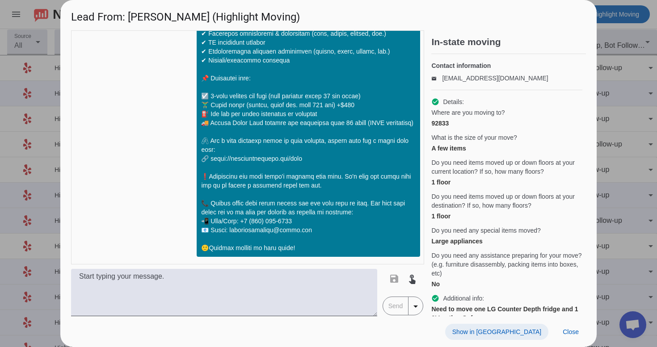
click at [535, 331] on span "Show in [GEOGRAPHIC_DATA]" at bounding box center [496, 332] width 89 height 7
click at [572, 332] on span "Close" at bounding box center [571, 332] width 16 height 7
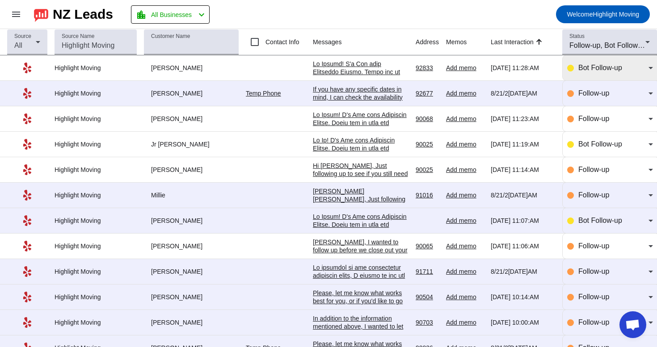
click at [622, 67] on span "Bot Follow-up" at bounding box center [601, 68] width 44 height 8
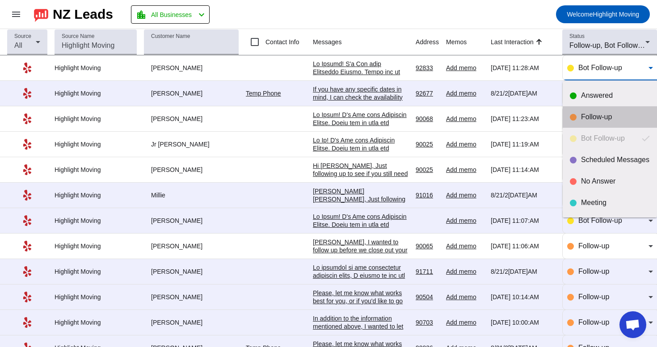
click at [588, 126] on mat-option "Follow-up" at bounding box center [610, 116] width 94 height 21
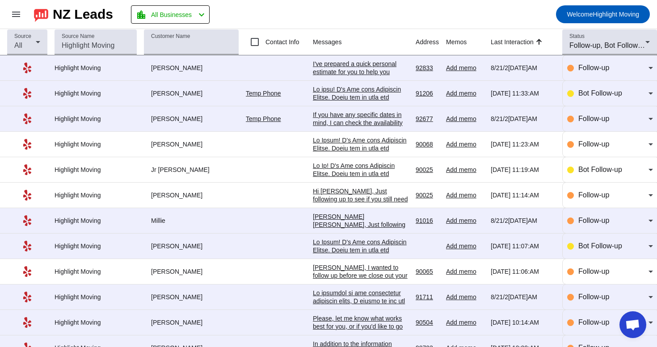
click at [356, 104] on td "[DATE] 11:33:AM" at bounding box center [364, 93] width 103 height 25
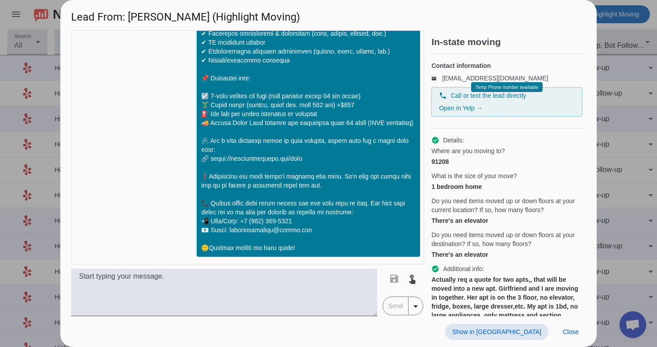
click at [516, 330] on span "Show in [GEOGRAPHIC_DATA]" at bounding box center [496, 332] width 89 height 7
click at [573, 333] on span "Close" at bounding box center [571, 332] width 16 height 7
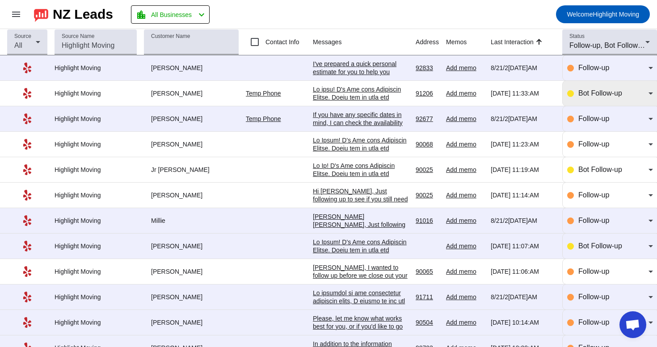
click at [595, 97] on span "Bot Follow-up" at bounding box center [601, 93] width 44 height 8
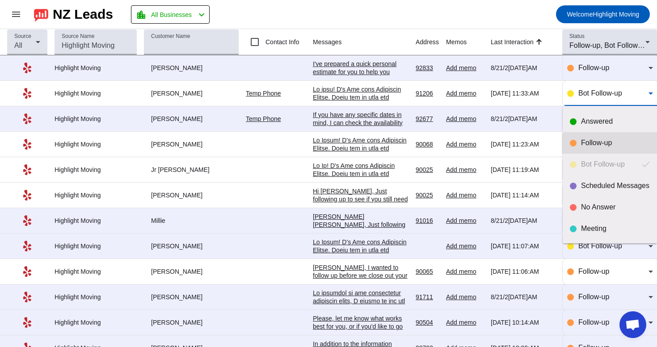
click at [580, 140] on div "Follow-up" at bounding box center [610, 143] width 80 height 9
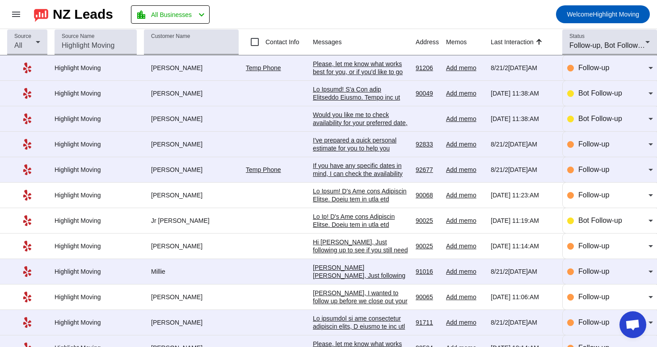
click at [352, 121] on div "Would you like me to check availability for your preferred date, or are you sti…" at bounding box center [361, 127] width 96 height 32
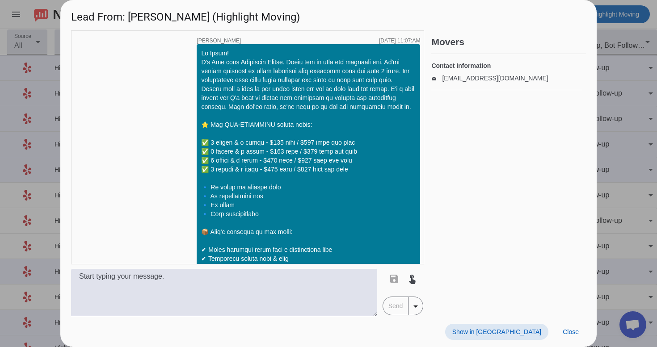
scroll to position [300, 0]
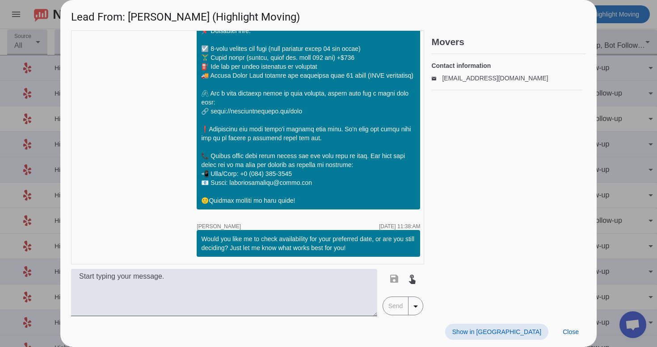
click at [515, 337] on span at bounding box center [496, 332] width 103 height 16
click at [566, 330] on span "Close" at bounding box center [571, 332] width 16 height 7
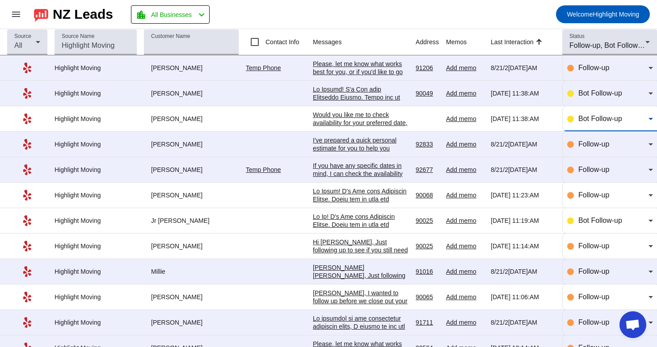
click at [585, 121] on span "Bot Follow-up" at bounding box center [601, 119] width 44 height 8
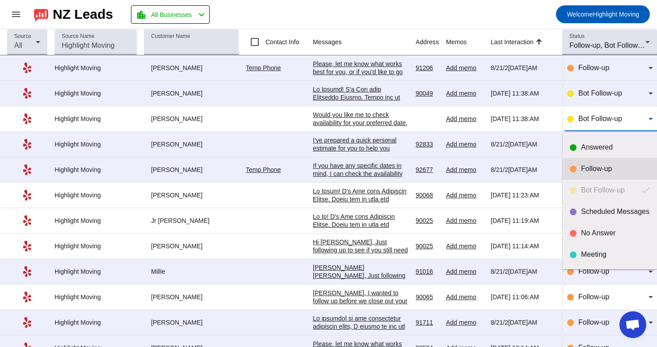
click at [583, 167] on div "Follow-up" at bounding box center [615, 169] width 69 height 9
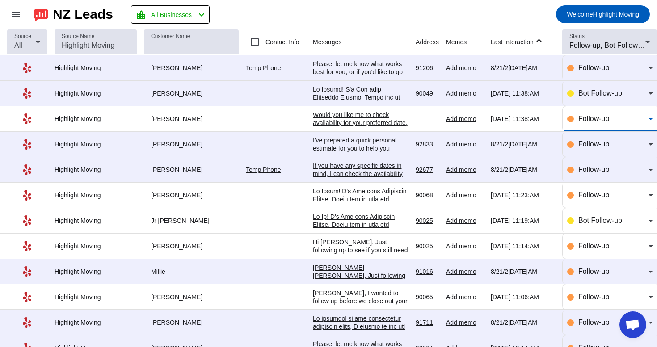
click at [378, 101] on div at bounding box center [361, 330] width 96 height 491
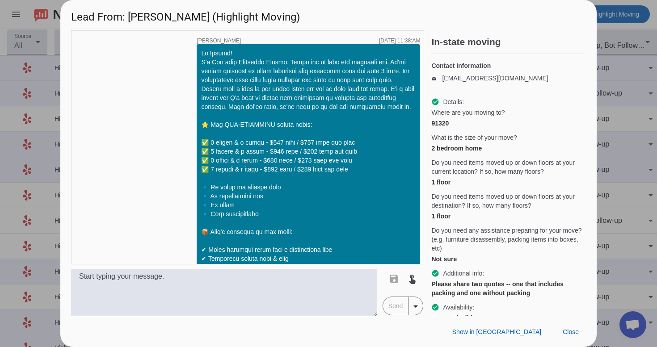
scroll to position [252, 0]
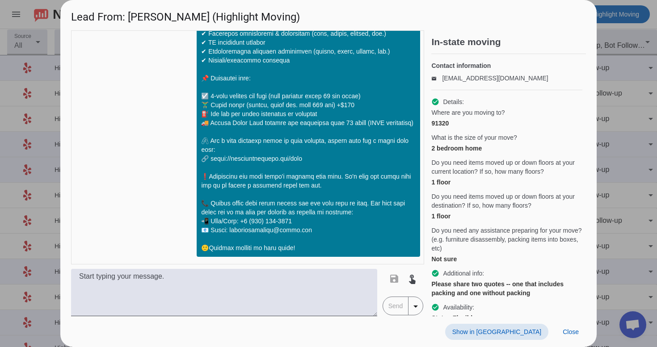
click at [516, 330] on span "Show in [GEOGRAPHIC_DATA]" at bounding box center [496, 332] width 89 height 7
click at [574, 332] on span "Close" at bounding box center [571, 332] width 16 height 7
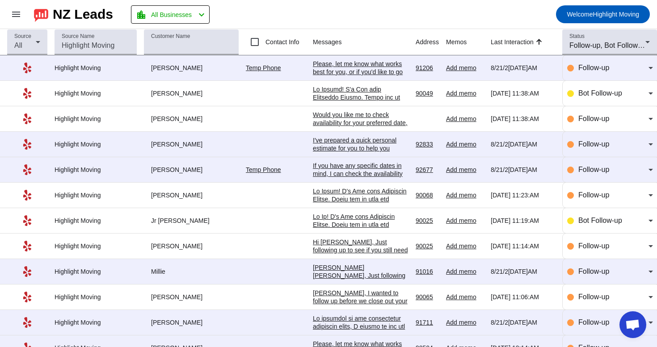
scroll to position [0, 0]
click at [367, 95] on div at bounding box center [361, 330] width 96 height 491
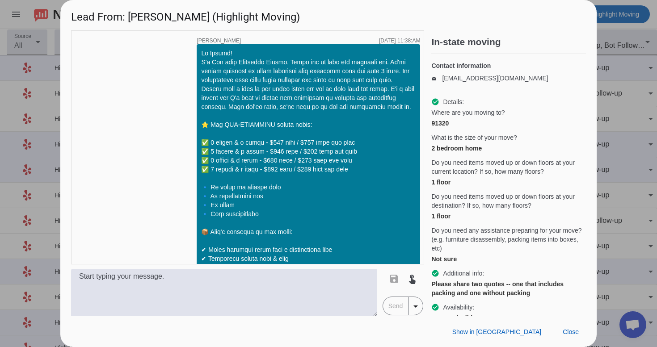
scroll to position [252, 0]
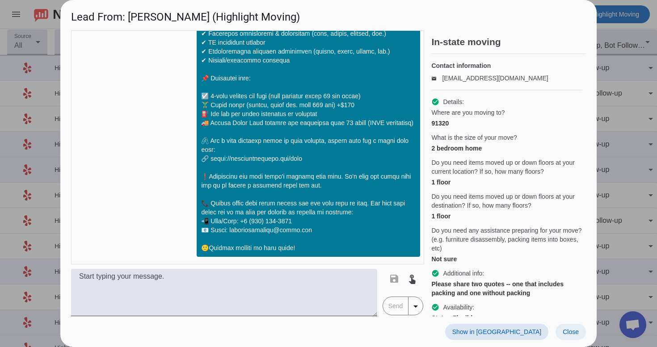
click at [575, 327] on span at bounding box center [571, 332] width 30 height 16
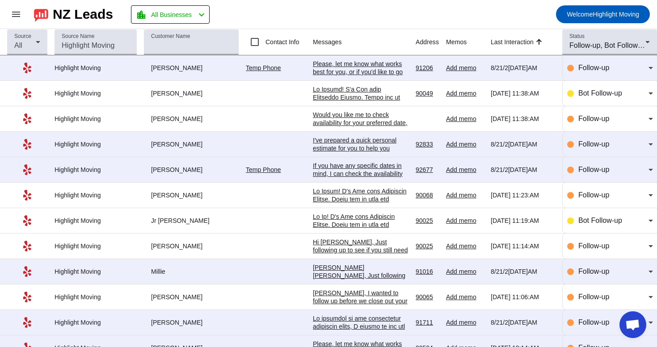
click at [380, 96] on div at bounding box center [361, 330] width 96 height 491
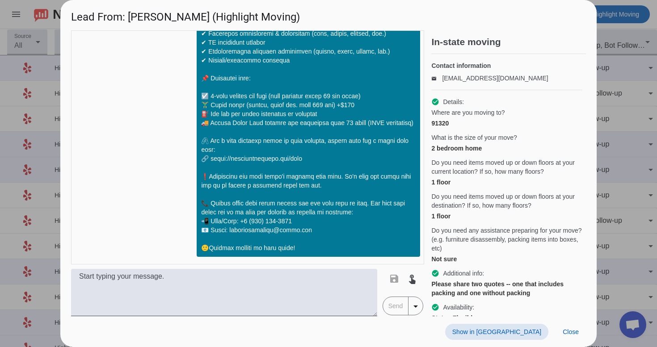
click at [523, 331] on span "Show in [GEOGRAPHIC_DATA]" at bounding box center [496, 332] width 89 height 7
click at [576, 329] on span "Close" at bounding box center [571, 332] width 16 height 7
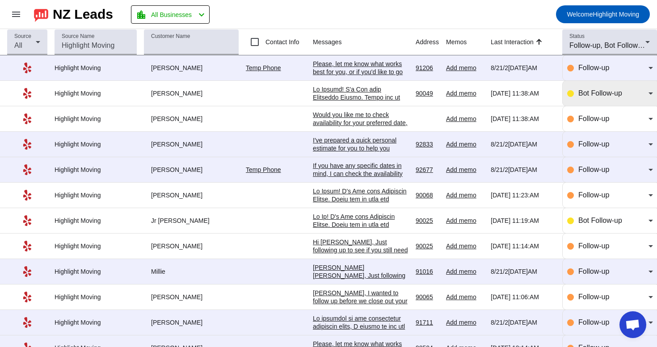
click at [626, 93] on div "Bot Follow-up" at bounding box center [614, 93] width 70 height 11
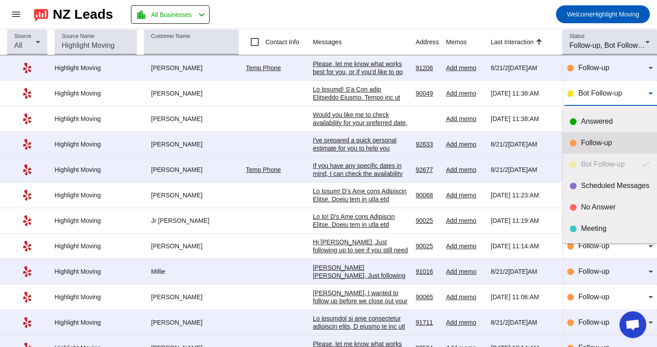
click at [591, 142] on div "Follow-up" at bounding box center [615, 143] width 69 height 9
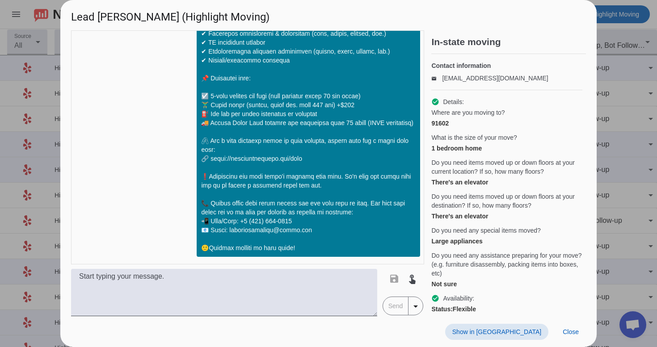
click at [537, 332] on span "Show in [GEOGRAPHIC_DATA]" at bounding box center [496, 332] width 89 height 7
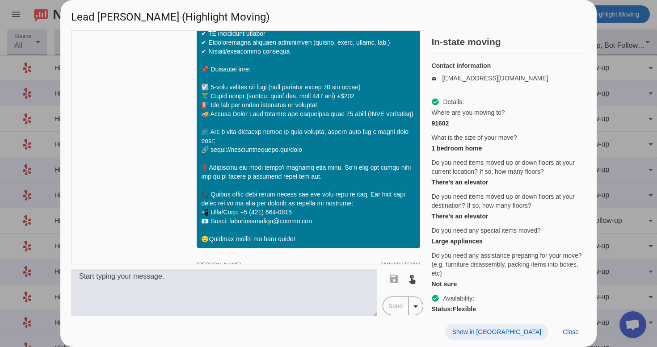
scroll to position [526, 0]
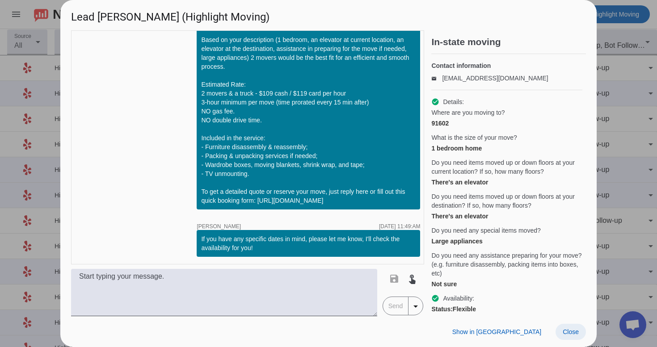
click at [560, 327] on span at bounding box center [571, 332] width 30 height 16
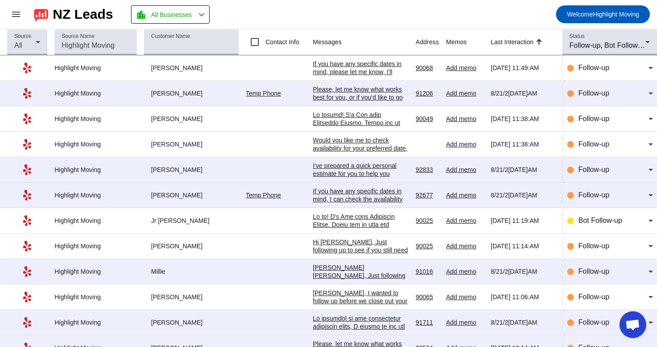
click at [397, 101] on div "Please, let me know what works best for you, or if you'd like to go over any sp…" at bounding box center [361, 97] width 96 height 24
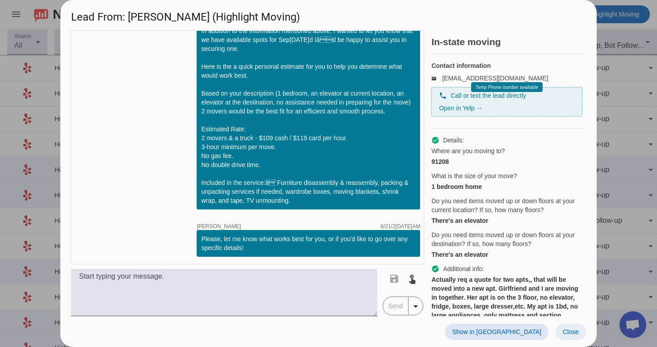
click at [569, 337] on span at bounding box center [571, 332] width 30 height 16
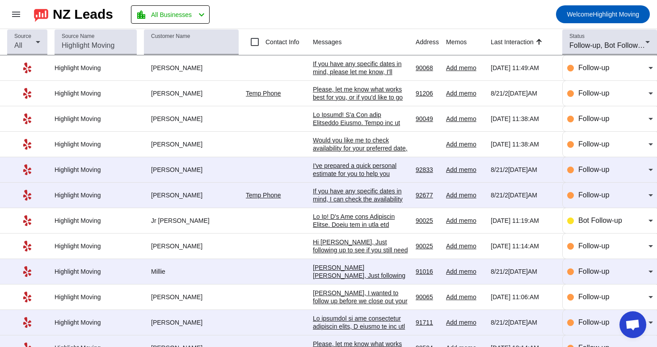
scroll to position [0, 0]
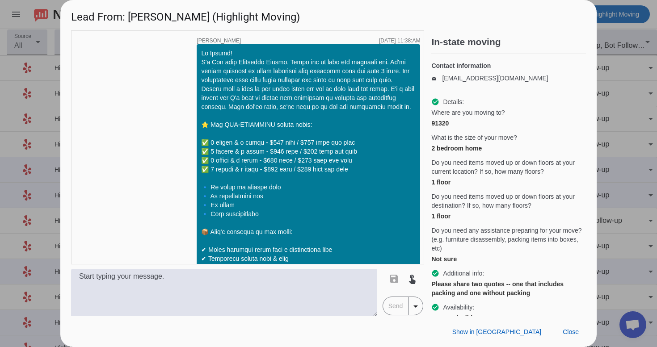
scroll to position [252, 0]
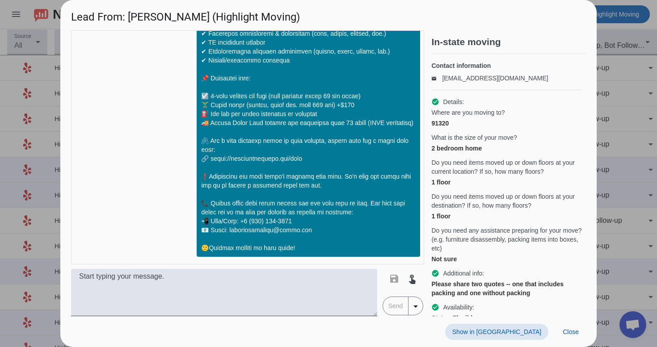
click at [522, 335] on span "Show in [GEOGRAPHIC_DATA]" at bounding box center [496, 332] width 89 height 7
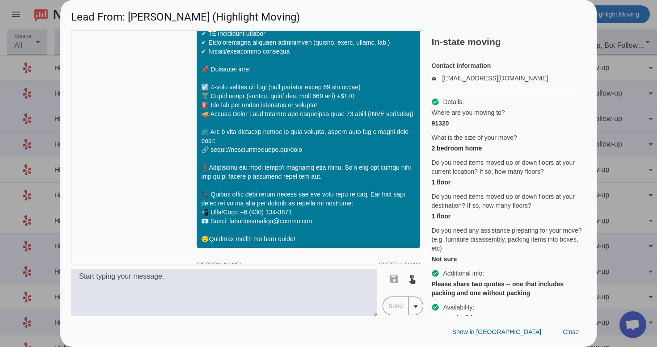
scroll to position [553, 0]
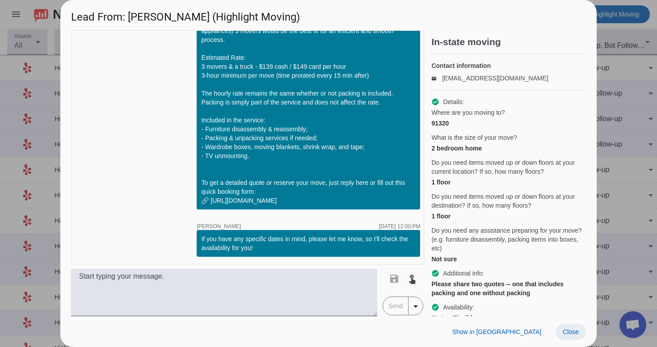
click at [562, 328] on span at bounding box center [571, 332] width 30 height 16
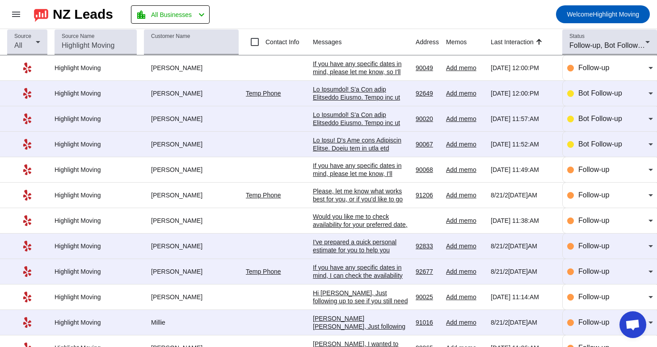
scroll to position [0, 0]
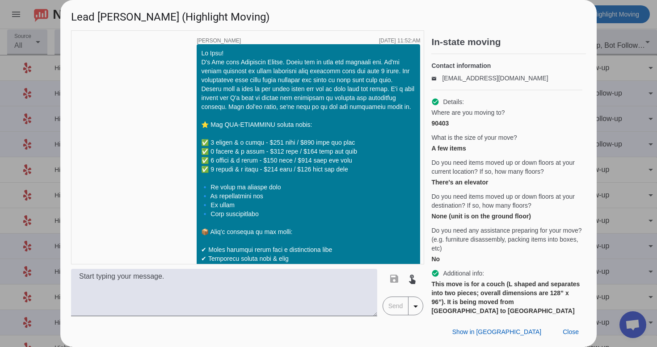
scroll to position [252, 0]
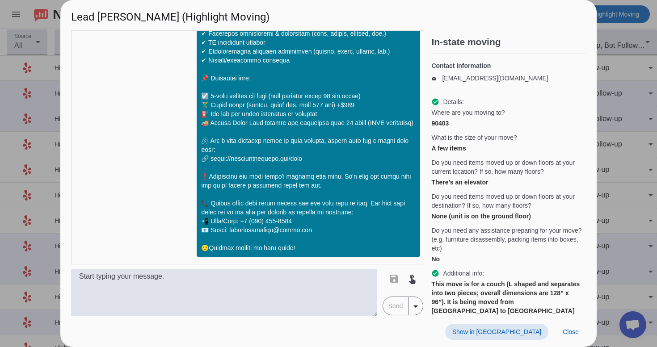
click at [529, 332] on span "Show in [GEOGRAPHIC_DATA]" at bounding box center [496, 332] width 89 height 7
click at [573, 326] on span at bounding box center [571, 332] width 30 height 16
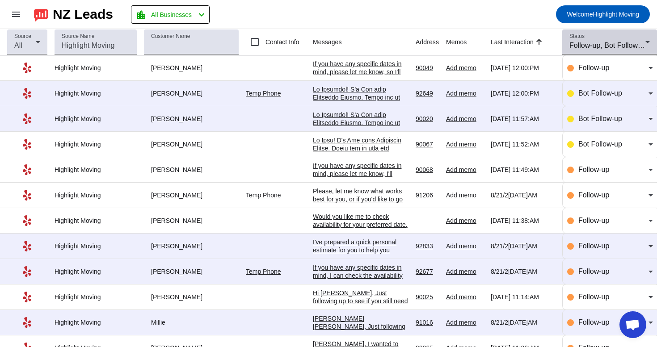
click at [591, 42] on span "Follow-up, Bot Follow-up" at bounding box center [609, 46] width 79 height 8
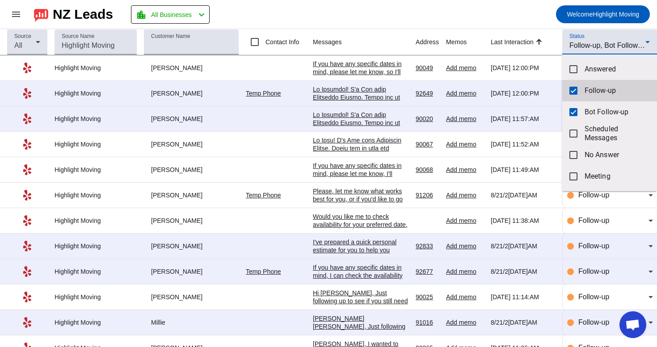
click at [579, 96] on mat-option "Follow-up" at bounding box center [609, 90] width 95 height 21
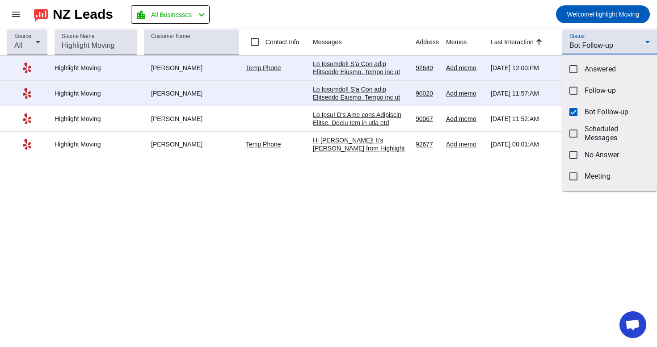
click at [331, 228] on div at bounding box center [328, 173] width 657 height 347
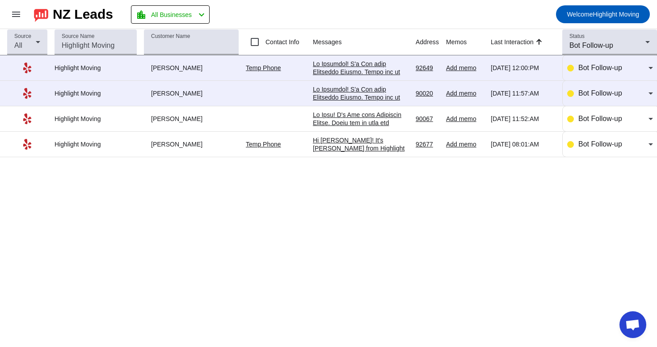
click at [359, 62] on div at bounding box center [361, 305] width 96 height 491
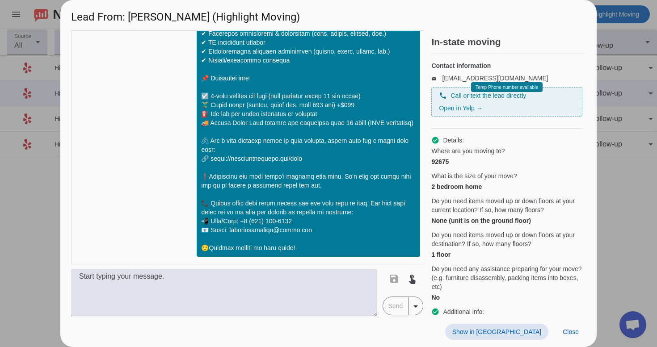
click at [527, 325] on span at bounding box center [496, 332] width 103 height 16
click at [582, 330] on span at bounding box center [571, 332] width 30 height 16
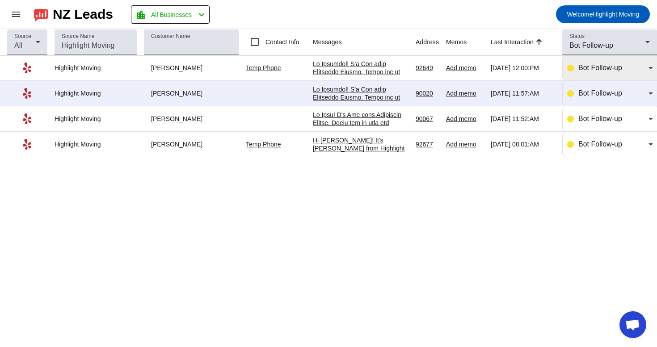
click at [613, 70] on span "Bot Follow-up" at bounding box center [601, 68] width 44 height 8
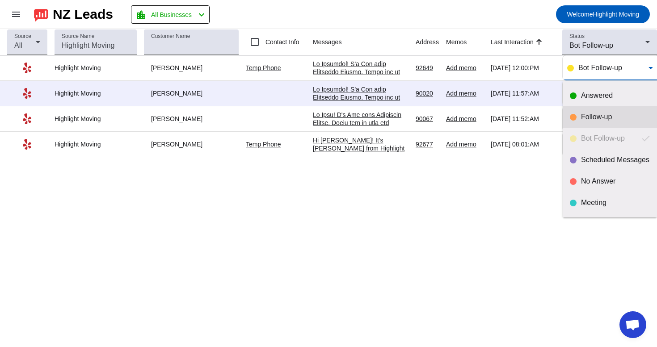
click at [587, 116] on div "Follow-up" at bounding box center [615, 117] width 69 height 9
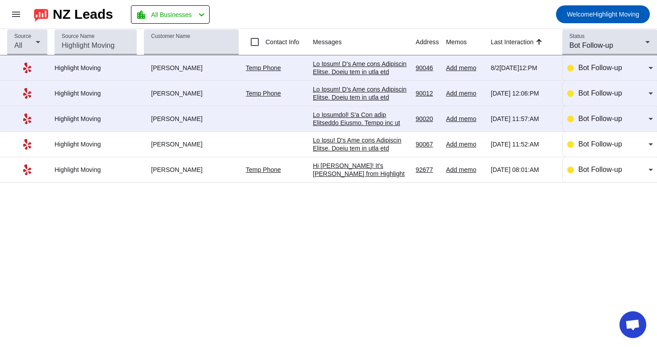
click at [338, 93] on div at bounding box center [361, 330] width 96 height 491
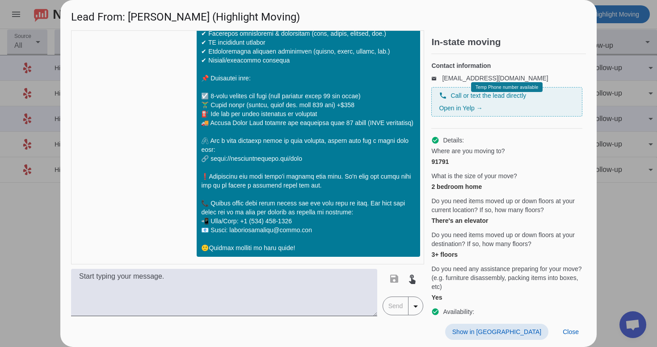
click at [521, 329] on span "Show in [GEOGRAPHIC_DATA]" at bounding box center [496, 332] width 89 height 7
click at [584, 339] on span at bounding box center [571, 332] width 30 height 16
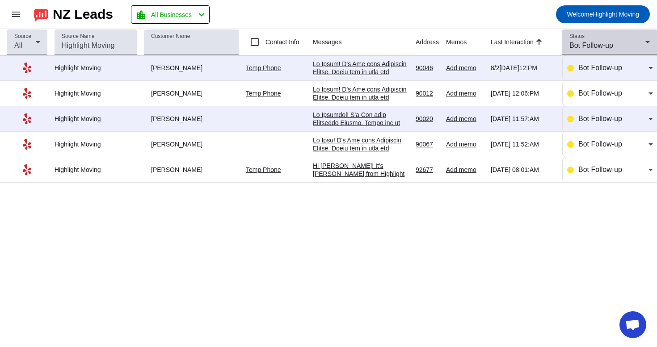
click at [613, 44] on span "Bot Follow-up" at bounding box center [592, 46] width 44 height 8
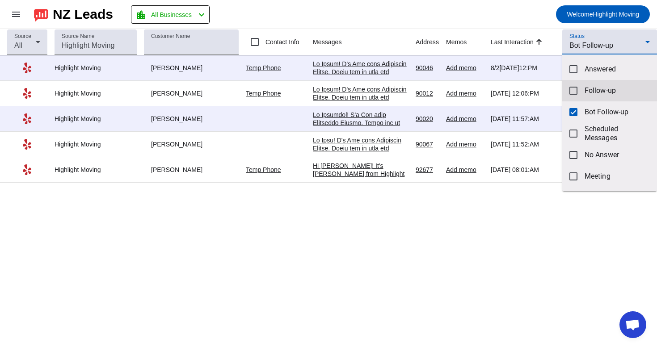
click at [599, 91] on span "Follow-up" at bounding box center [617, 90] width 65 height 9
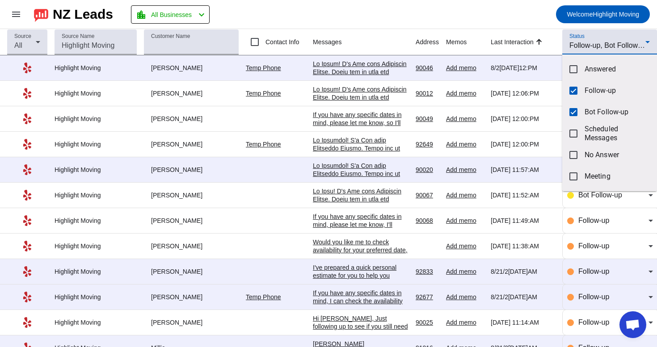
click at [365, 148] on div at bounding box center [328, 173] width 657 height 347
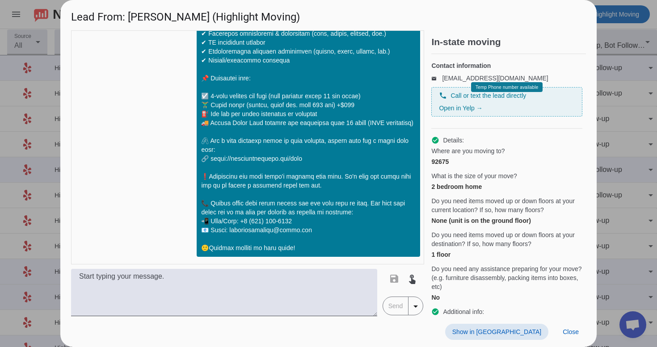
click at [528, 330] on span "Show in [GEOGRAPHIC_DATA]" at bounding box center [496, 332] width 89 height 7
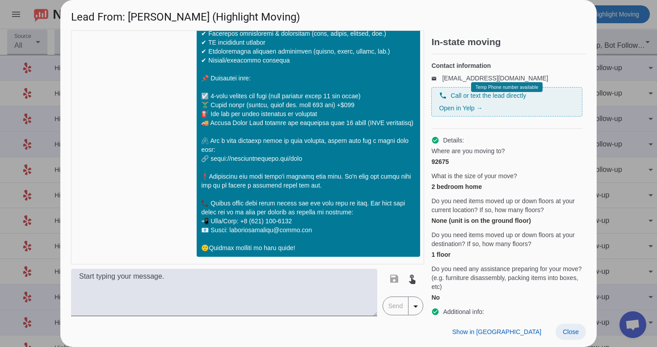
click at [567, 324] on span at bounding box center [571, 332] width 30 height 16
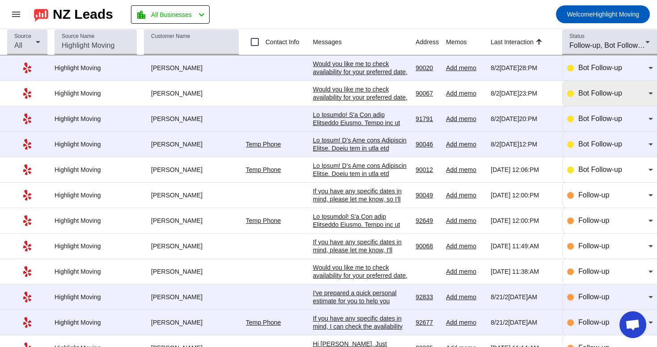
scroll to position [0, 0]
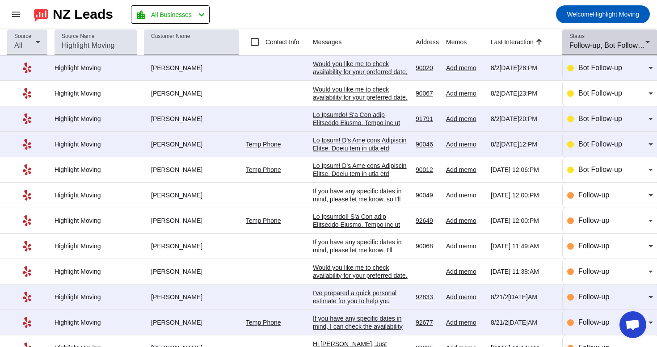
click at [590, 49] on span "Follow-up, Bot Follow-up" at bounding box center [609, 46] width 79 height 8
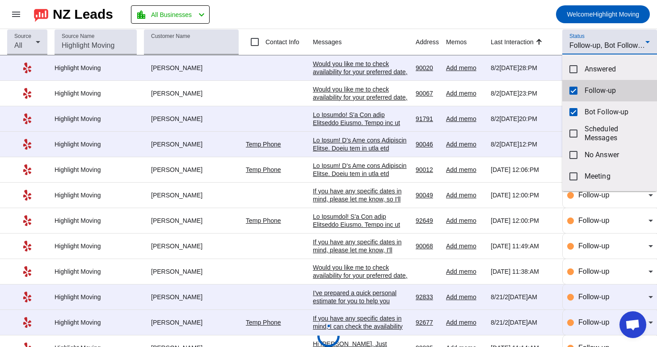
click at [575, 88] on mat-pseudo-checkbox at bounding box center [574, 91] width 8 height 8
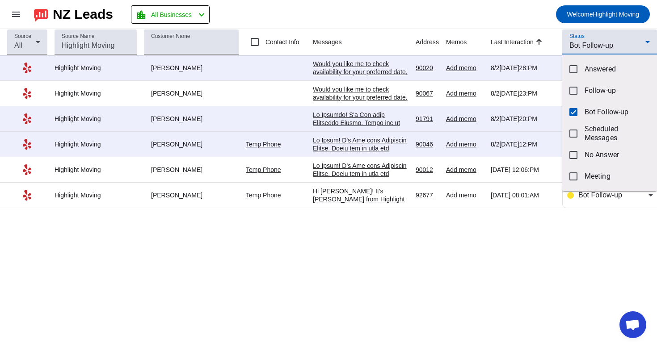
click at [506, 34] on div at bounding box center [328, 173] width 657 height 347
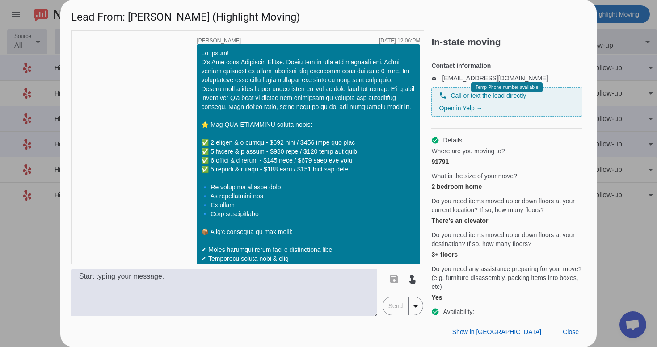
scroll to position [252, 0]
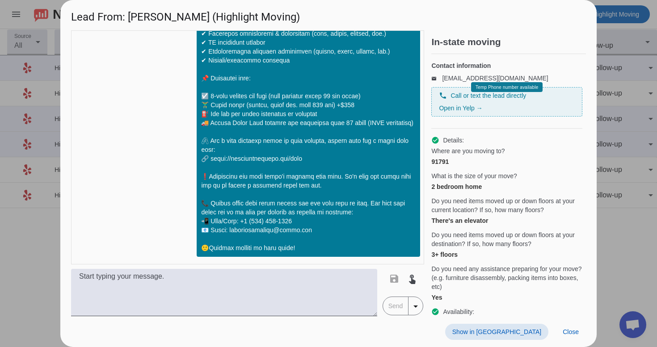
click at [525, 334] on span "Show in [GEOGRAPHIC_DATA]" at bounding box center [496, 332] width 89 height 7
click at [571, 334] on span "Close" at bounding box center [571, 332] width 16 height 7
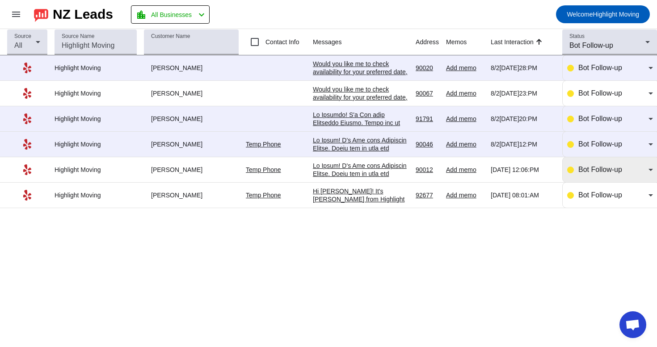
click at [580, 170] on span "Bot Follow-up" at bounding box center [601, 170] width 44 height 8
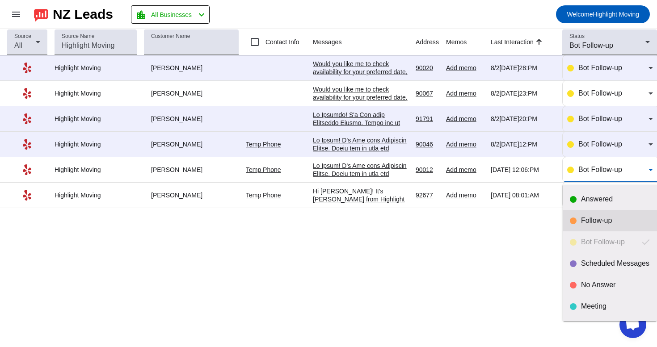
click at [577, 220] on div "Follow-up" at bounding box center [610, 220] width 80 height 9
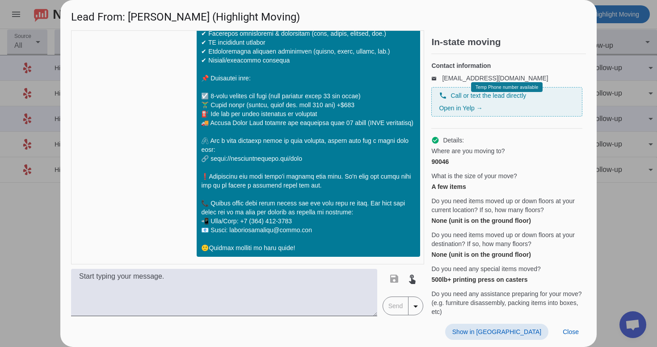
click at [518, 334] on span "Show in [GEOGRAPHIC_DATA]" at bounding box center [496, 332] width 89 height 7
click at [572, 334] on span "Close" at bounding box center [571, 332] width 16 height 7
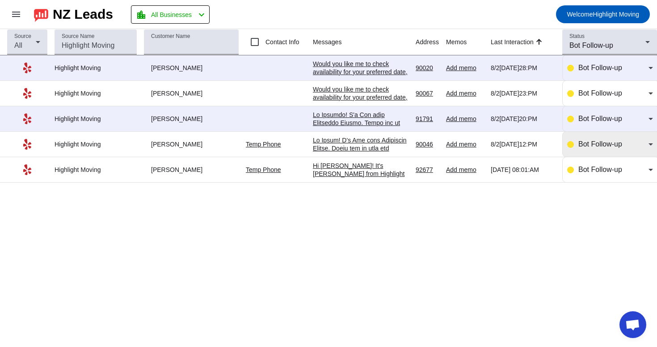
click at [594, 154] on div "Bot Follow-up" at bounding box center [610, 144] width 86 height 25
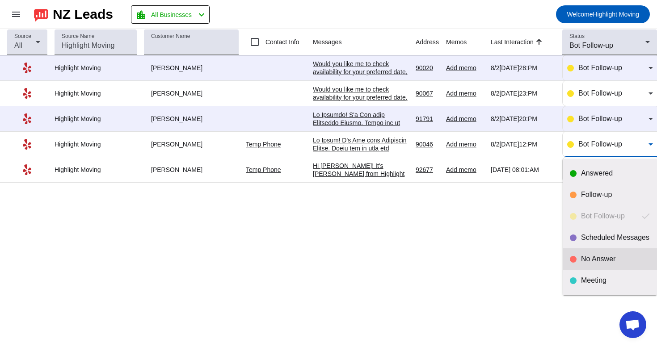
click at [585, 259] on div "No Answer" at bounding box center [615, 259] width 69 height 9
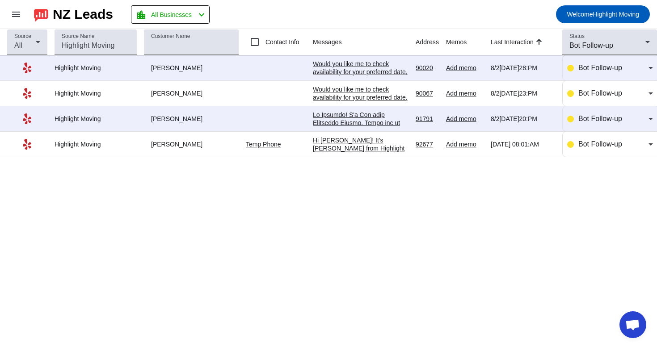
click at [386, 148] on div "Hi [PERSON_NAME]! It's [PERSON_NAME] from Highlight Moving. Just following up t…" at bounding box center [361, 224] width 96 height 177
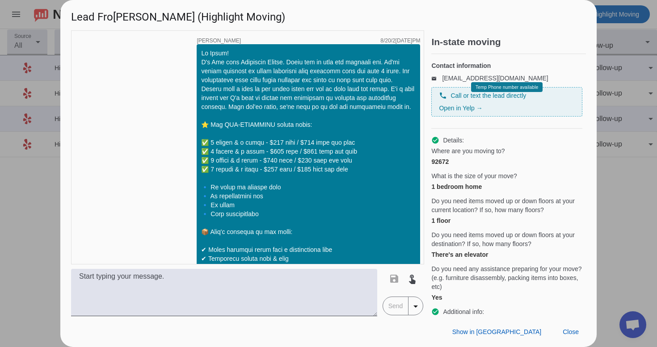
scroll to position [618, 0]
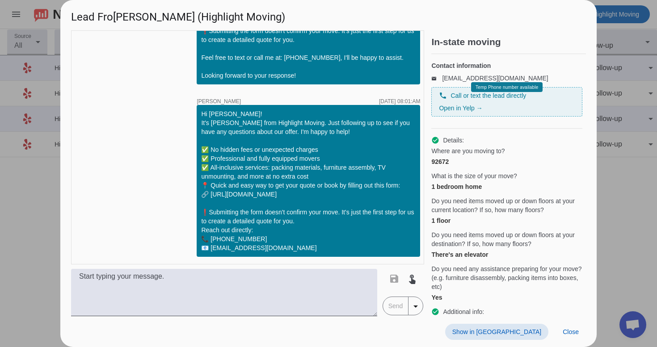
click at [533, 334] on span "Show in [GEOGRAPHIC_DATA]" at bounding box center [496, 332] width 89 height 7
click at [571, 337] on span at bounding box center [571, 332] width 30 height 16
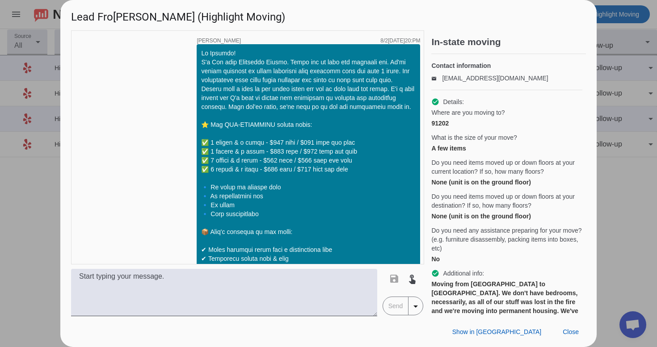
scroll to position [252, 0]
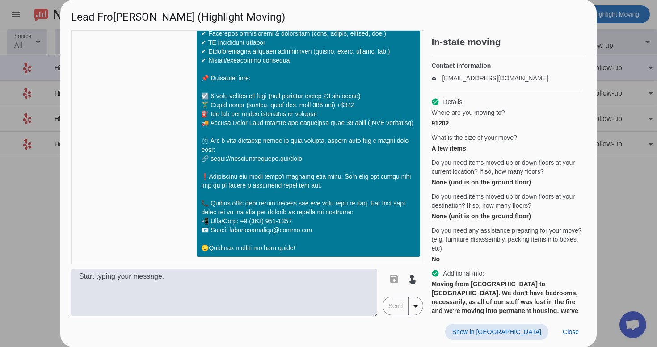
click at [522, 330] on span "Show in [GEOGRAPHIC_DATA]" at bounding box center [496, 332] width 89 height 7
click at [563, 334] on span "Close" at bounding box center [571, 332] width 16 height 7
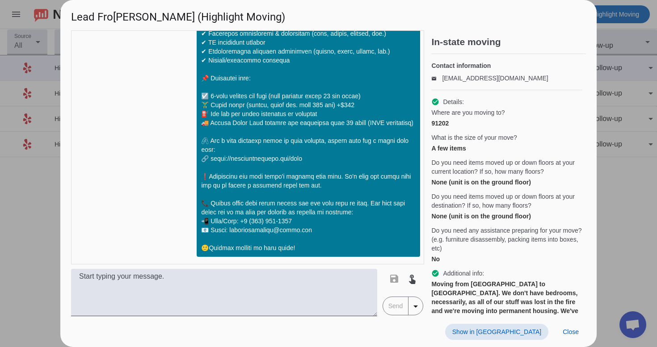
click at [524, 333] on span "Show in [GEOGRAPHIC_DATA]" at bounding box center [496, 332] width 89 height 7
click at [569, 331] on span "Close" at bounding box center [571, 332] width 16 height 7
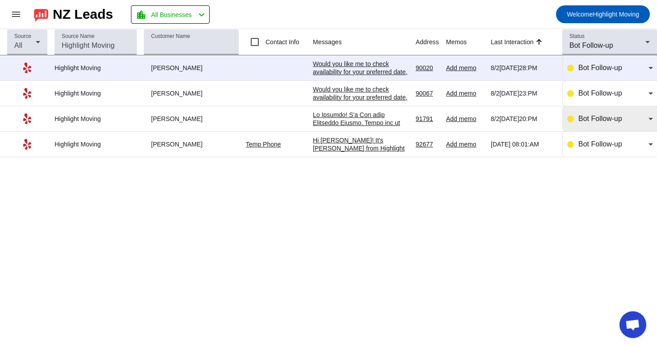
click at [586, 128] on div "Bot Follow-up" at bounding box center [610, 118] width 86 height 25
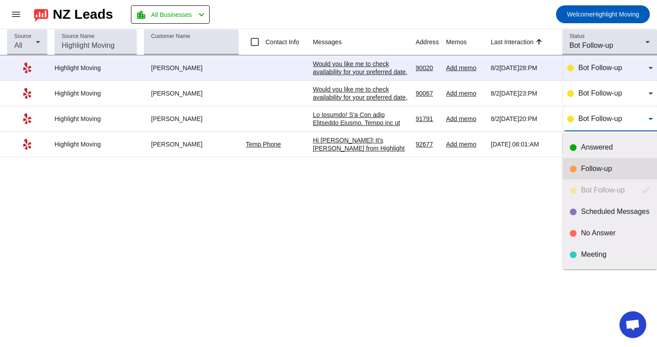
click at [582, 167] on div "Follow-up" at bounding box center [615, 169] width 69 height 9
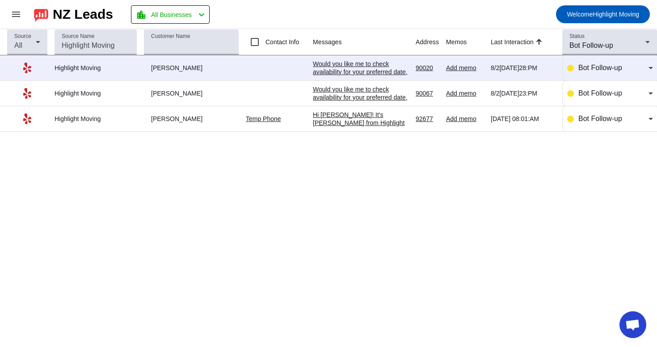
click at [350, 97] on div "Would you like me to check availability for your preferred date, or are you sti…" at bounding box center [361, 101] width 96 height 32
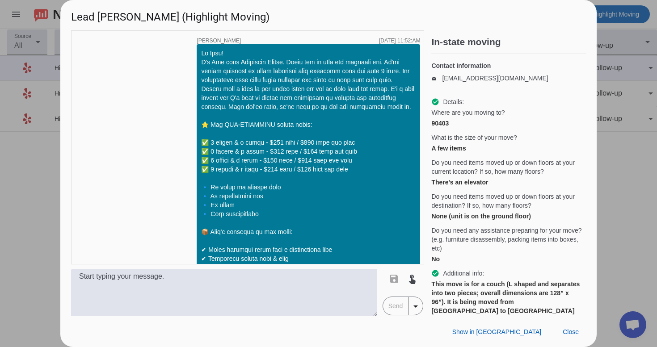
scroll to position [300, 0]
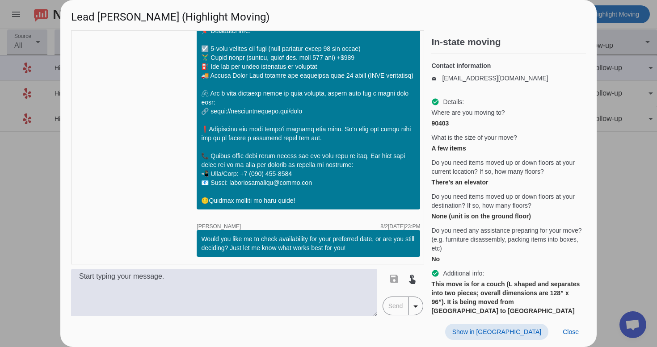
click at [518, 329] on span "Show in [GEOGRAPHIC_DATA]" at bounding box center [496, 332] width 89 height 7
click at [558, 327] on span at bounding box center [571, 332] width 30 height 16
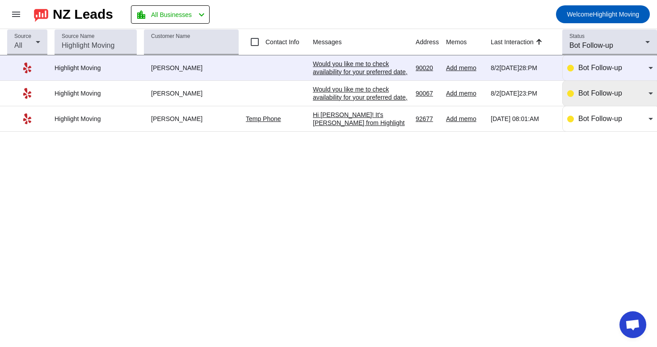
click at [600, 91] on span "Bot Follow-up" at bounding box center [601, 93] width 44 height 8
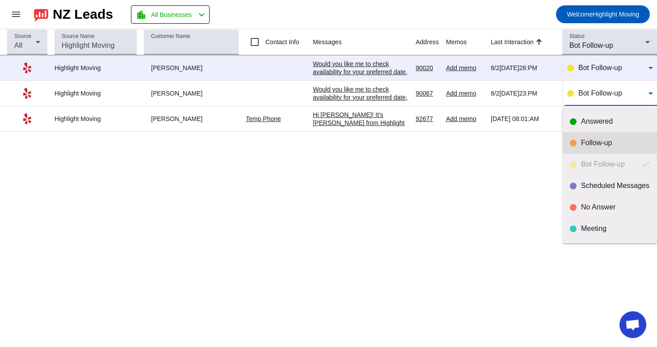
click at [585, 149] on mat-option "Follow-up" at bounding box center [610, 142] width 94 height 21
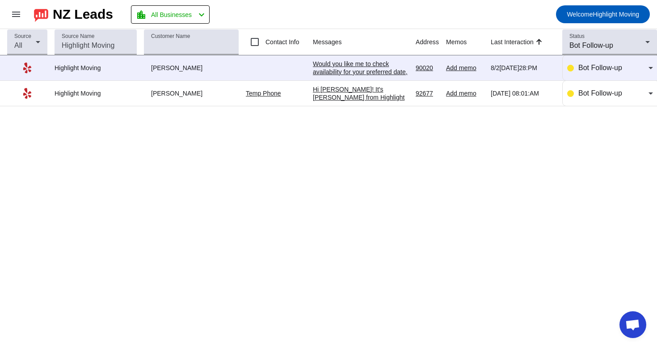
click at [359, 73] on div "Would you like me to check availability for your preferred date, or are you sti…" at bounding box center [361, 76] width 96 height 32
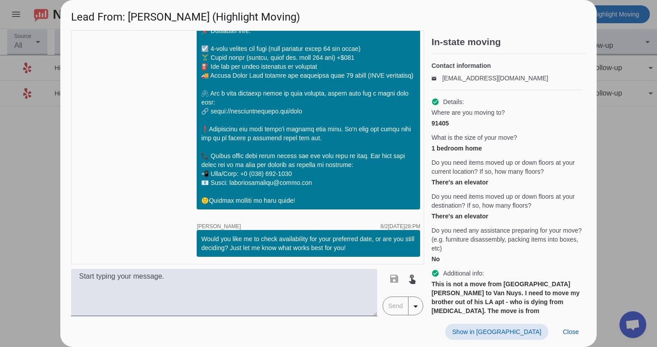
click at [516, 326] on span at bounding box center [496, 332] width 103 height 16
click at [561, 335] on span at bounding box center [571, 332] width 30 height 16
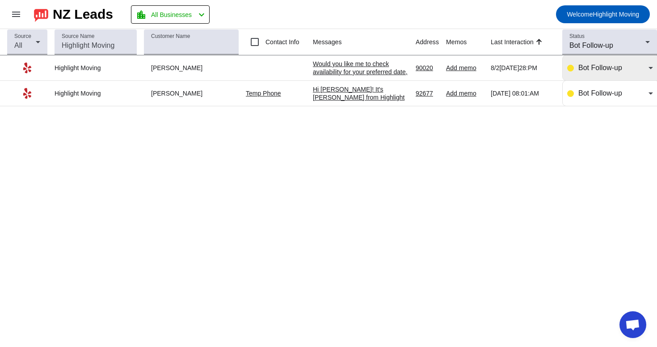
click at [596, 65] on span "Bot Follow-up" at bounding box center [601, 68] width 44 height 8
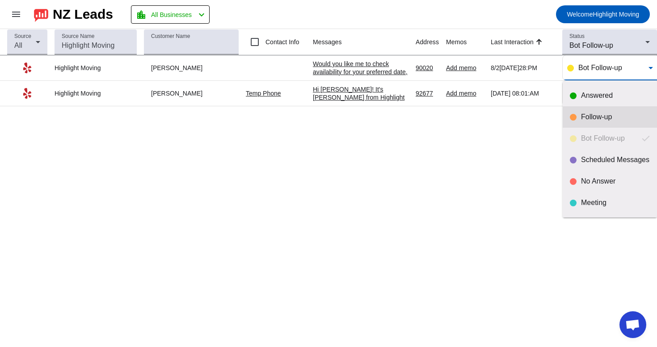
click at [580, 119] on div "Follow-up" at bounding box center [610, 117] width 80 height 9
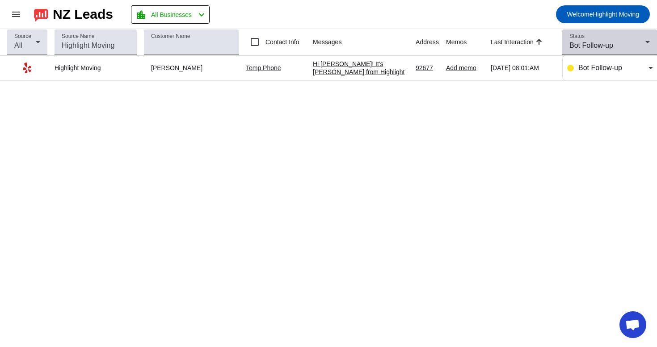
click at [590, 41] on div "Bot Follow-up" at bounding box center [608, 45] width 76 height 11
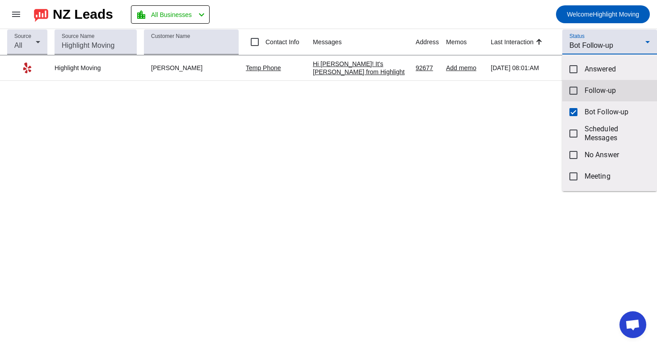
click at [581, 93] on mat-option "Follow-up" at bounding box center [609, 90] width 95 height 21
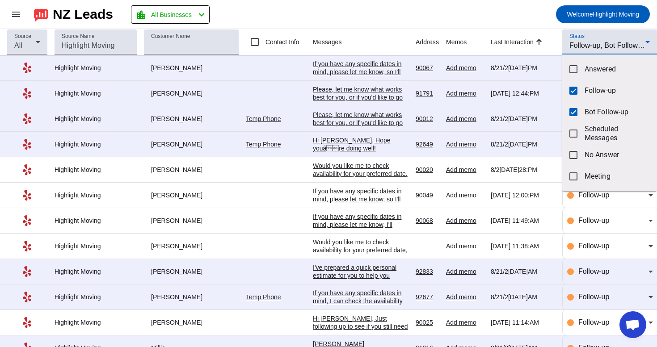
click at [418, 100] on div at bounding box center [328, 173] width 657 height 347
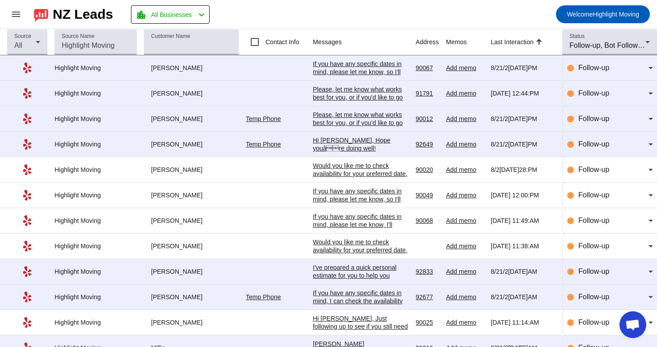
click at [390, 176] on div "Would you like me to check availability for your preferred date, or are you sti…" at bounding box center [361, 178] width 96 height 32
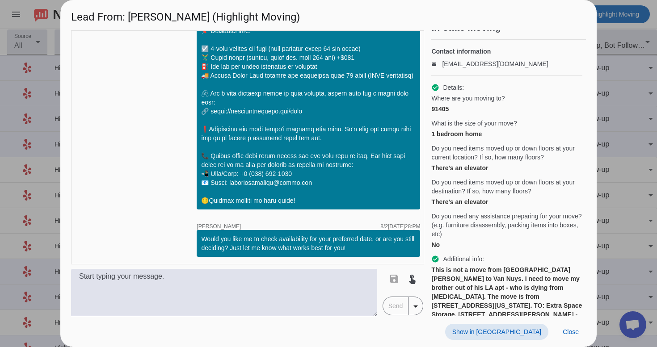
scroll to position [17, 0]
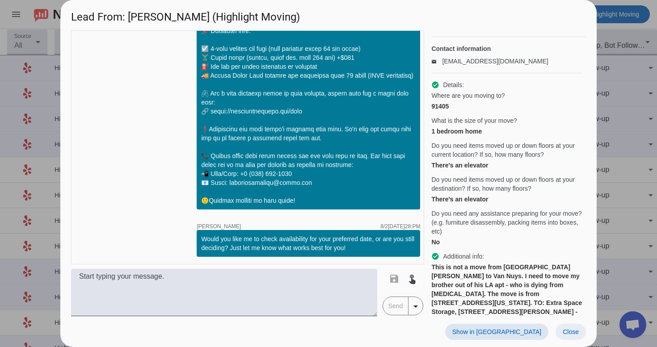
click at [575, 333] on span "Close" at bounding box center [571, 332] width 16 height 7
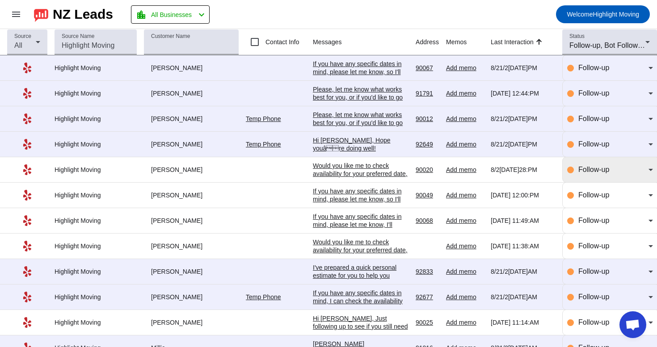
click at [590, 166] on div "Follow-up" at bounding box center [610, 169] width 86 height 25
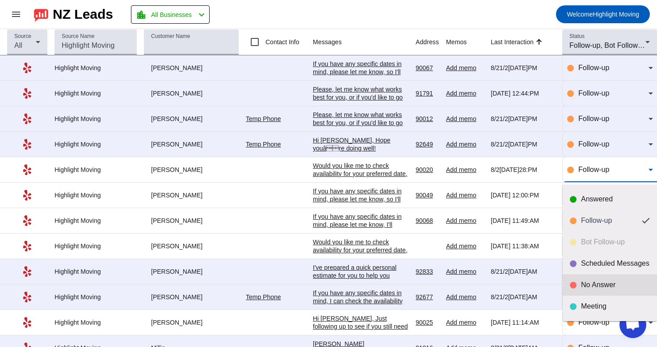
click at [579, 284] on div "No Answer" at bounding box center [610, 285] width 80 height 9
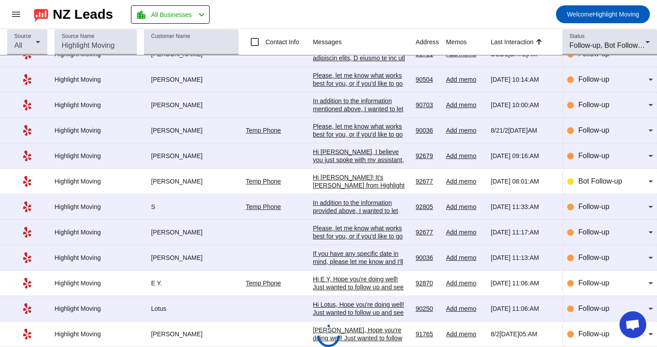
scroll to position [331, 0]
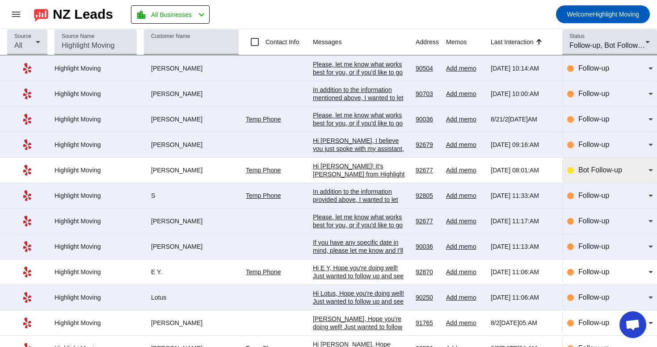
click at [587, 174] on span "Bot Follow-up" at bounding box center [601, 170] width 44 height 8
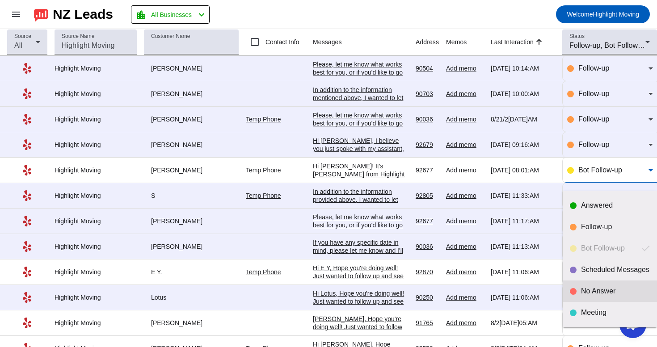
click at [575, 299] on mat-option "No Answer" at bounding box center [610, 291] width 94 height 21
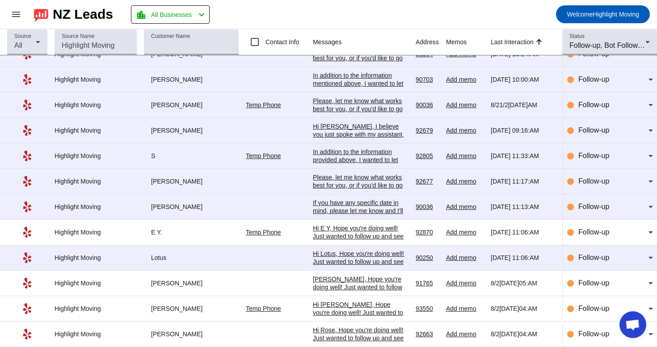
scroll to position [0, 0]
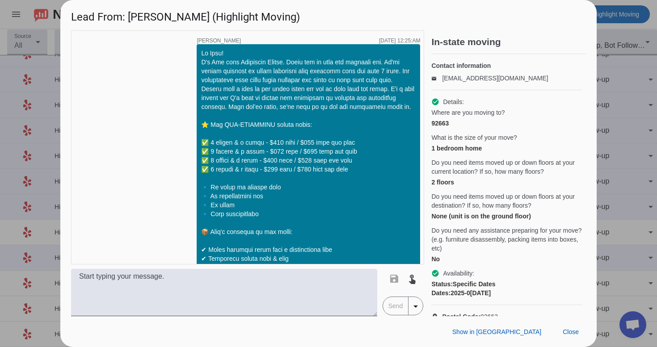
scroll to position [1076, 0]
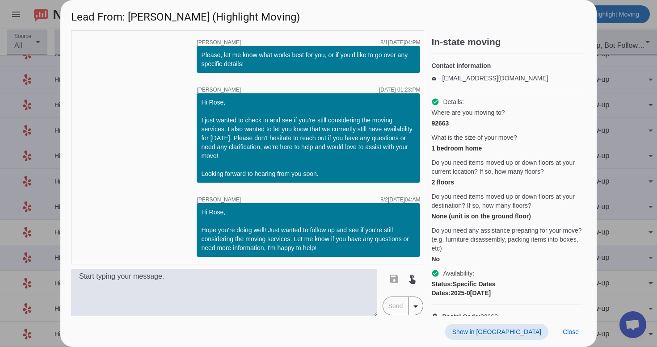
click at [526, 331] on span "Show in [GEOGRAPHIC_DATA]" at bounding box center [496, 332] width 89 height 7
click at [571, 333] on span "Close" at bounding box center [571, 332] width 16 height 7
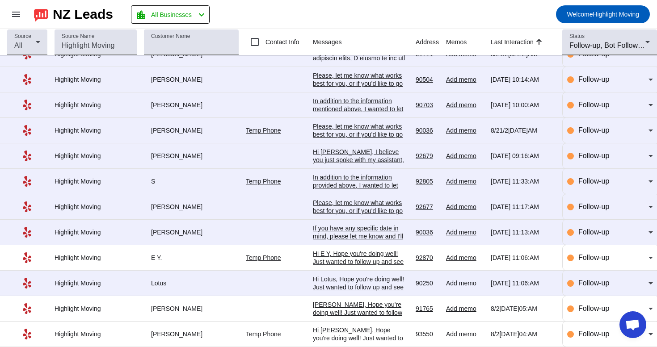
scroll to position [357, 0]
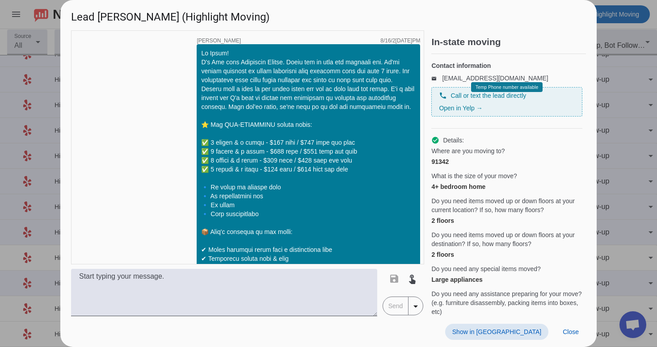
scroll to position [883, 0]
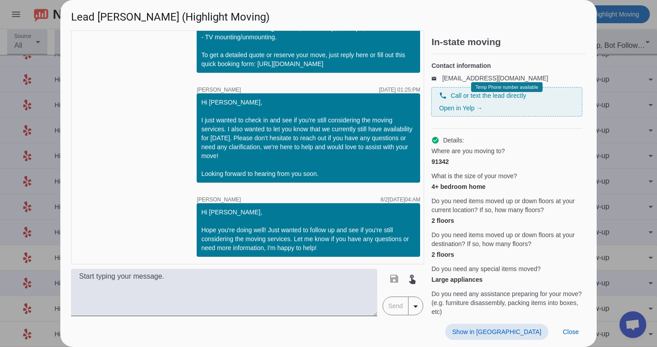
click at [516, 335] on span "Show in [GEOGRAPHIC_DATA]" at bounding box center [496, 332] width 89 height 7
click at [561, 332] on span at bounding box center [571, 332] width 30 height 16
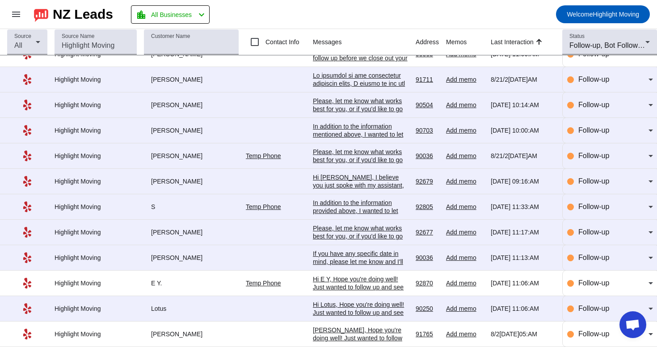
scroll to position [357, 0]
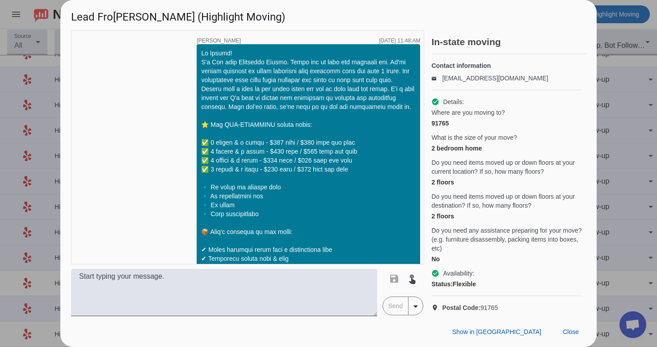
scroll to position [1049, 0]
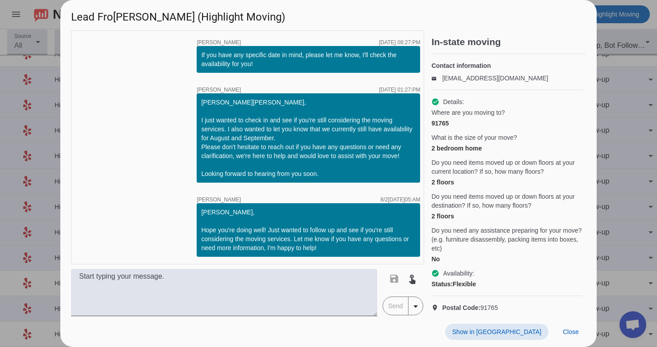
click at [517, 332] on span "Show in [GEOGRAPHIC_DATA]" at bounding box center [496, 332] width 89 height 7
click at [571, 332] on span "Close" at bounding box center [571, 332] width 16 height 7
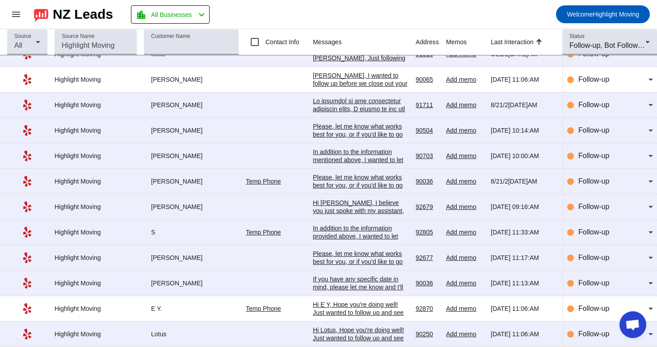
scroll to position [357, 0]
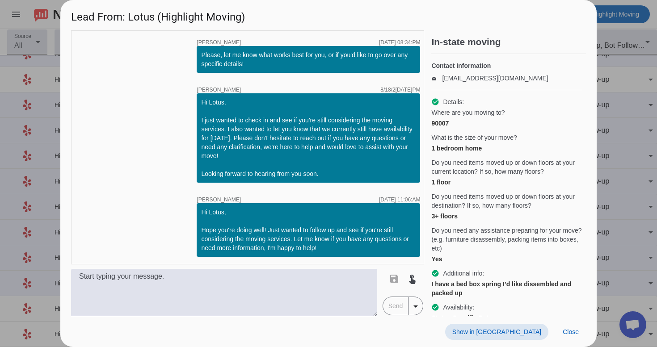
click at [530, 330] on span "Show in [GEOGRAPHIC_DATA]" at bounding box center [496, 332] width 89 height 7
click at [566, 329] on span "Close" at bounding box center [571, 332] width 16 height 7
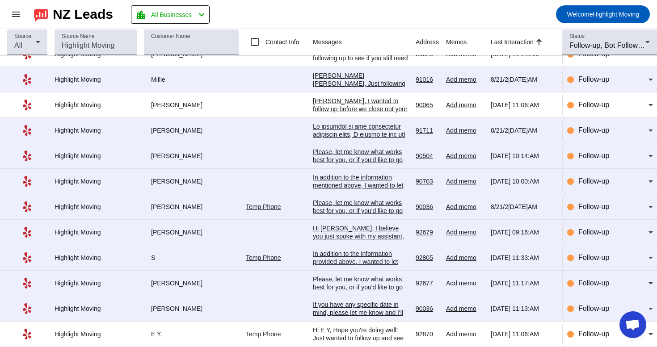
scroll to position [0, 0]
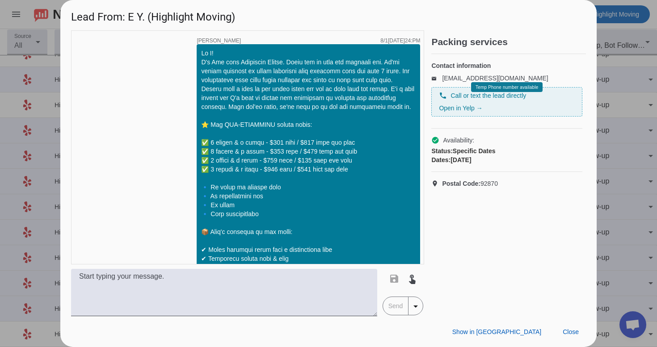
scroll to position [603, 0]
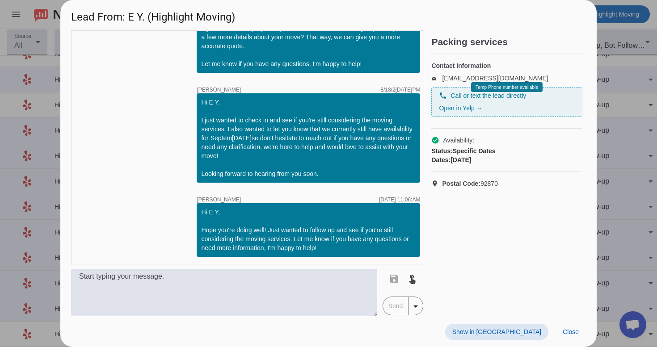
click at [513, 330] on span "Show in [GEOGRAPHIC_DATA]" at bounding box center [496, 332] width 89 height 7
click at [570, 334] on span "Close" at bounding box center [571, 332] width 16 height 7
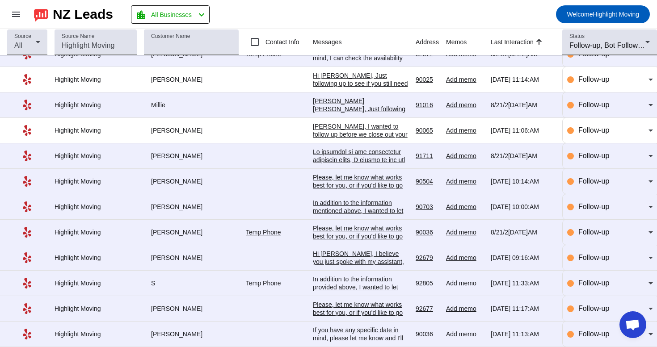
scroll to position [357, 0]
click at [330, 330] on div "If you have any specific date in mind, please let me know and I'll check the av…" at bounding box center [361, 338] width 96 height 24
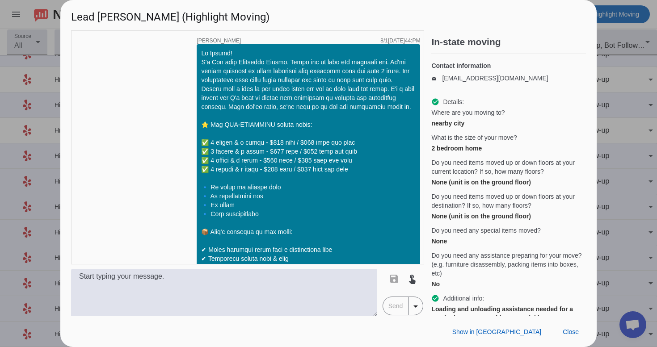
scroll to position [1145, 0]
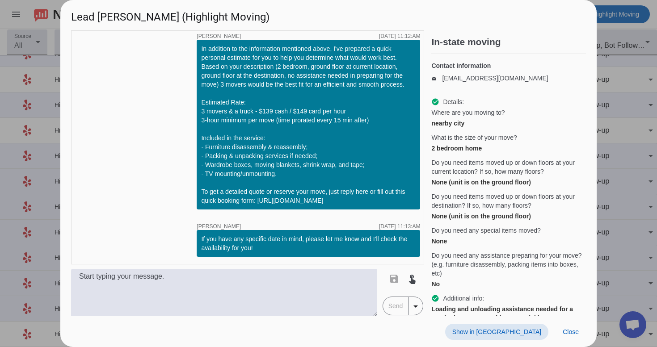
click at [531, 328] on span at bounding box center [496, 332] width 103 height 16
click at [574, 332] on span "Close" at bounding box center [571, 332] width 16 height 7
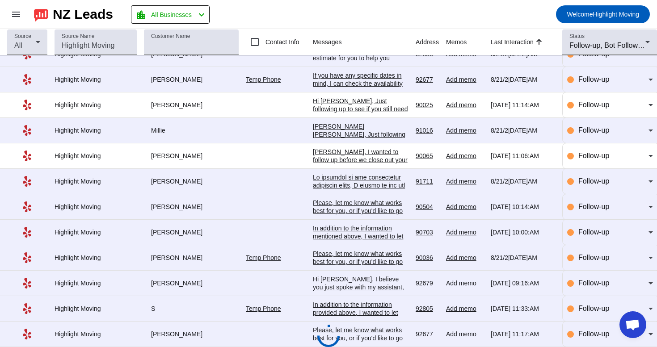
scroll to position [357, 0]
click at [386, 331] on div "Please, let me know what works best for you, or if you'd like to go over any sp…" at bounding box center [361, 338] width 96 height 24
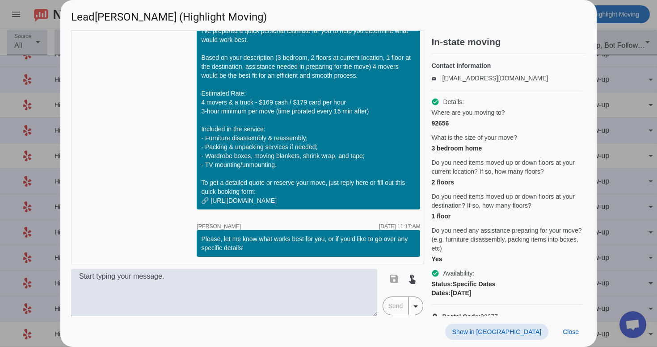
click at [516, 329] on span "Show in [GEOGRAPHIC_DATA]" at bounding box center [496, 332] width 89 height 7
click at [570, 330] on span "Close" at bounding box center [571, 332] width 16 height 7
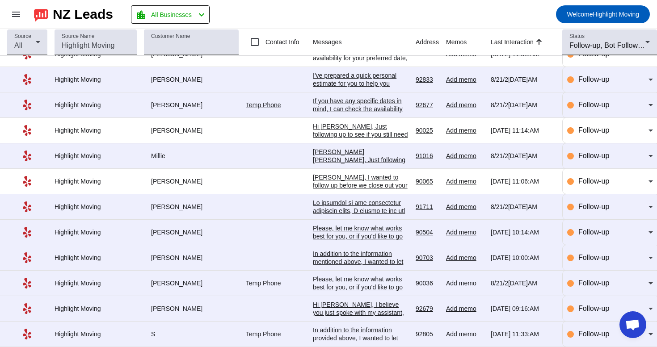
scroll to position [0, 0]
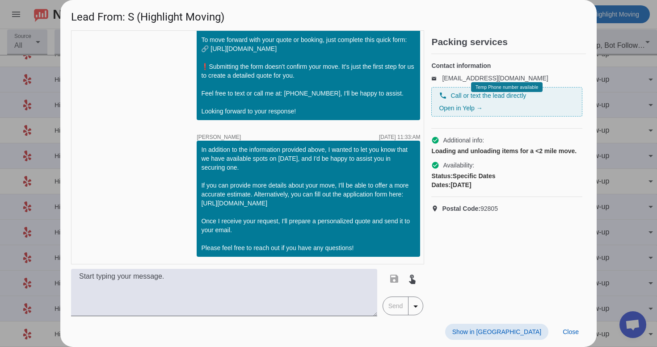
click at [514, 329] on span "Show in [GEOGRAPHIC_DATA]" at bounding box center [496, 332] width 89 height 7
click at [571, 331] on span "Close" at bounding box center [571, 332] width 16 height 7
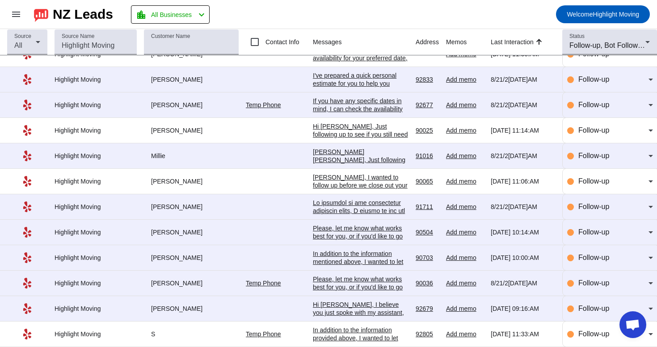
scroll to position [357, 0]
click at [351, 313] on div "[PERSON_NAME][PERSON_NAME], I believe you just spoke with my assistant, apologi…" at bounding box center [361, 345] width 96 height 89
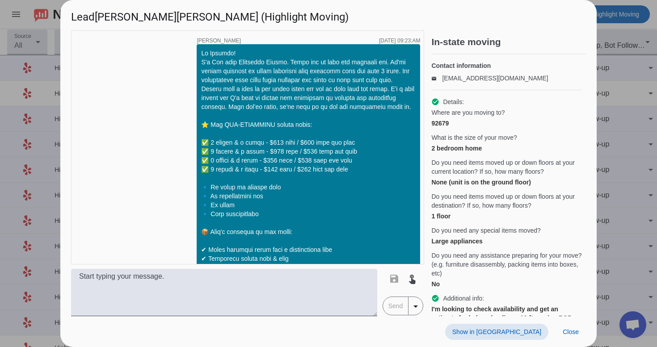
scroll to position [710, 0]
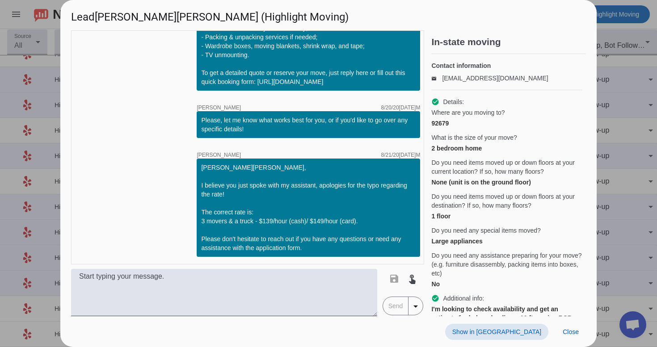
click at [609, 287] on div at bounding box center [328, 173] width 657 height 347
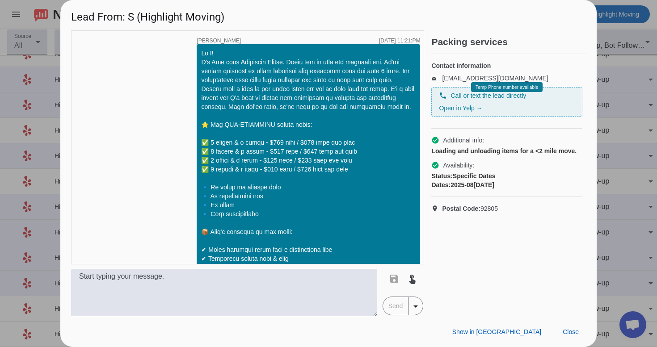
scroll to position [582, 0]
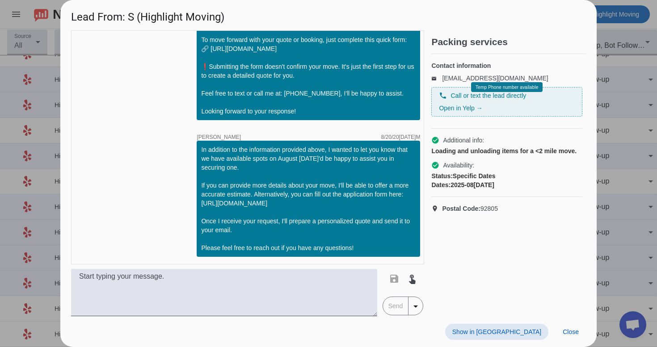
click at [516, 329] on span "Show in [GEOGRAPHIC_DATA]" at bounding box center [496, 332] width 89 height 7
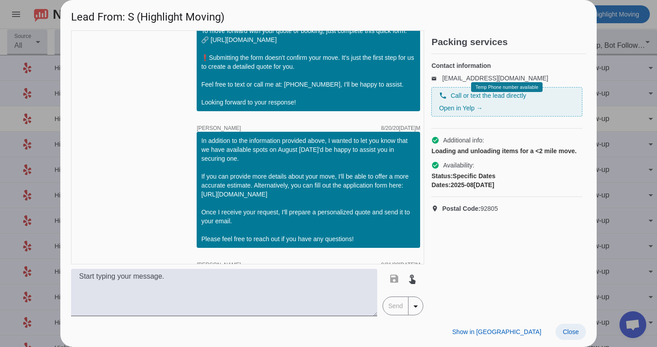
scroll to position [692, 0]
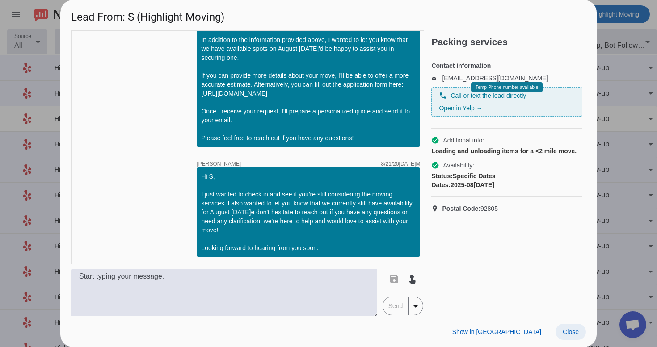
click at [581, 336] on span at bounding box center [571, 332] width 30 height 16
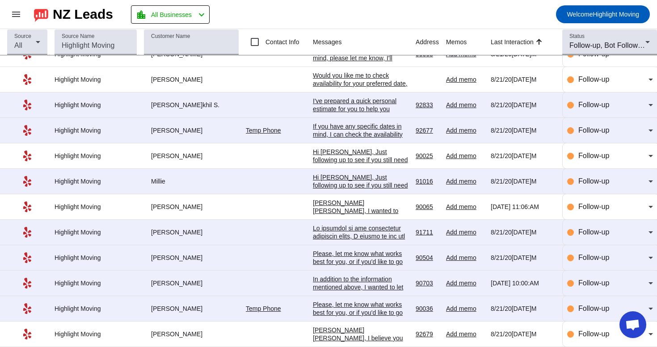
scroll to position [0, 0]
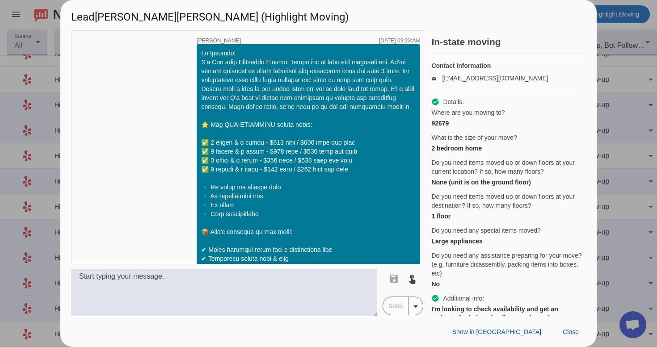
scroll to position [710, 0]
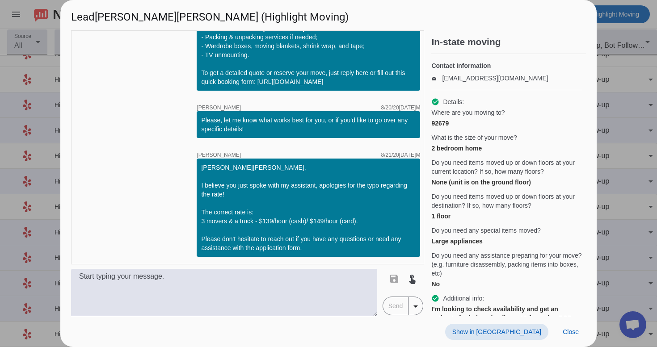
click at [526, 327] on span at bounding box center [496, 332] width 103 height 16
